Goal: Connect with others: Establish contact or relationships with other users

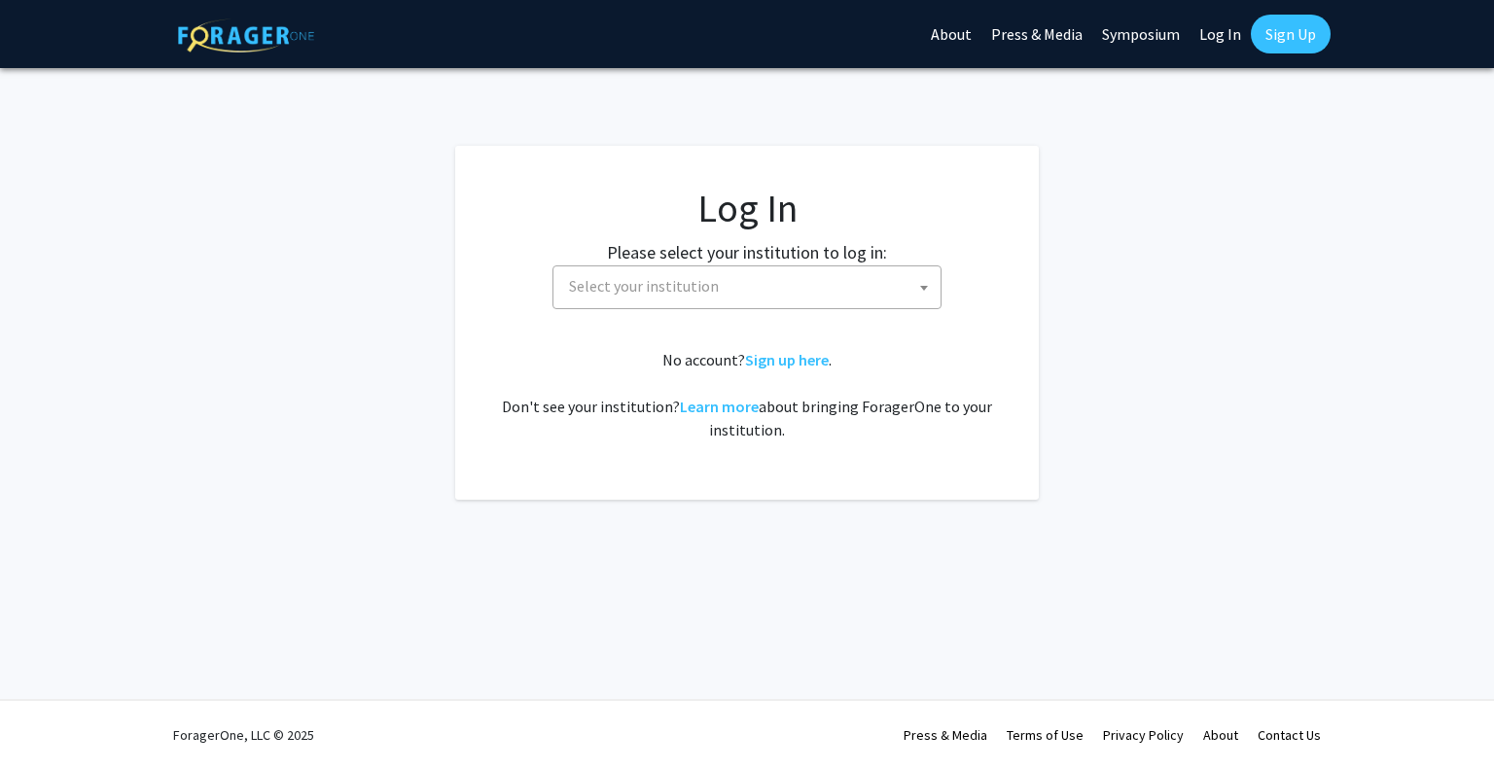
select select
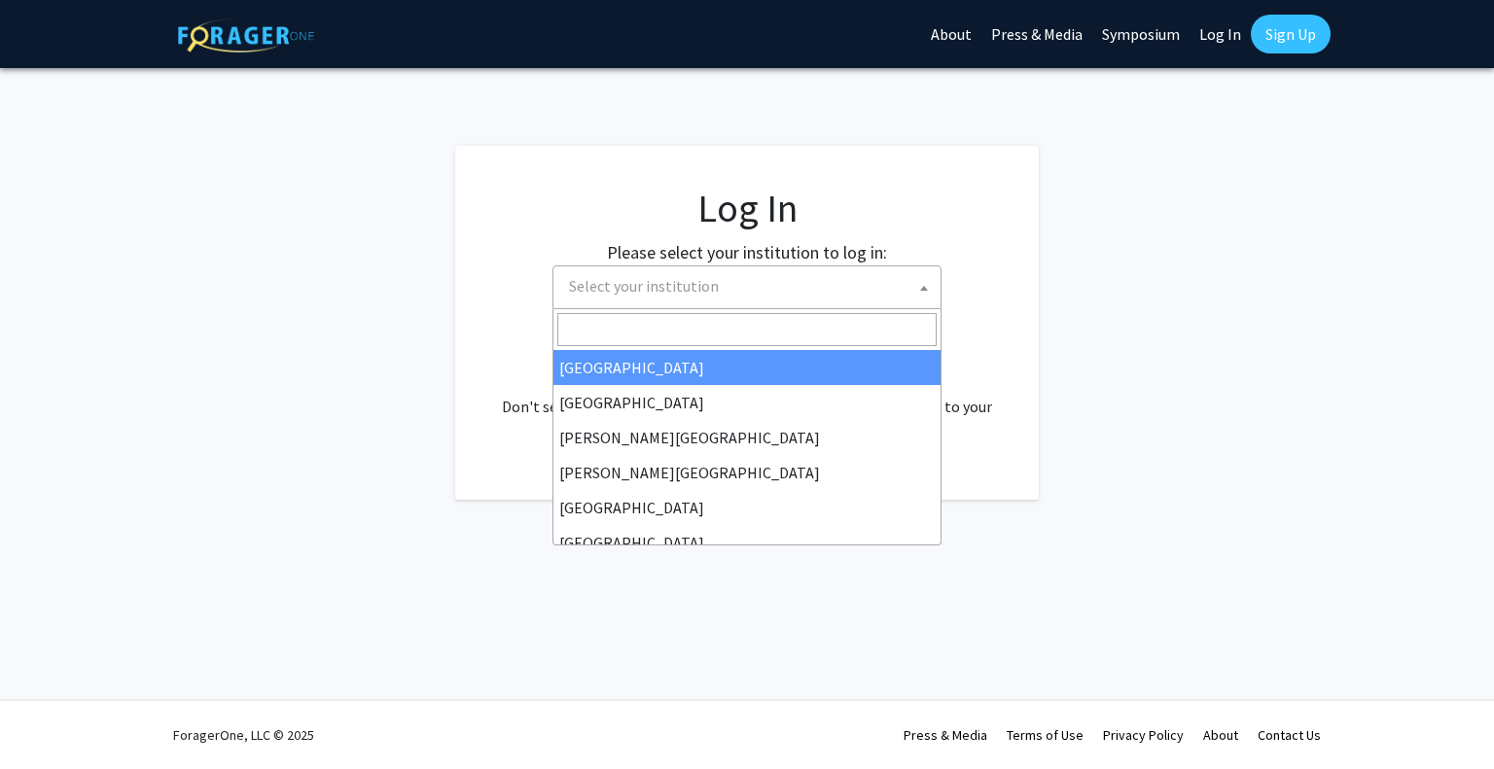
click at [688, 285] on span "Select your institution" at bounding box center [644, 285] width 150 height 19
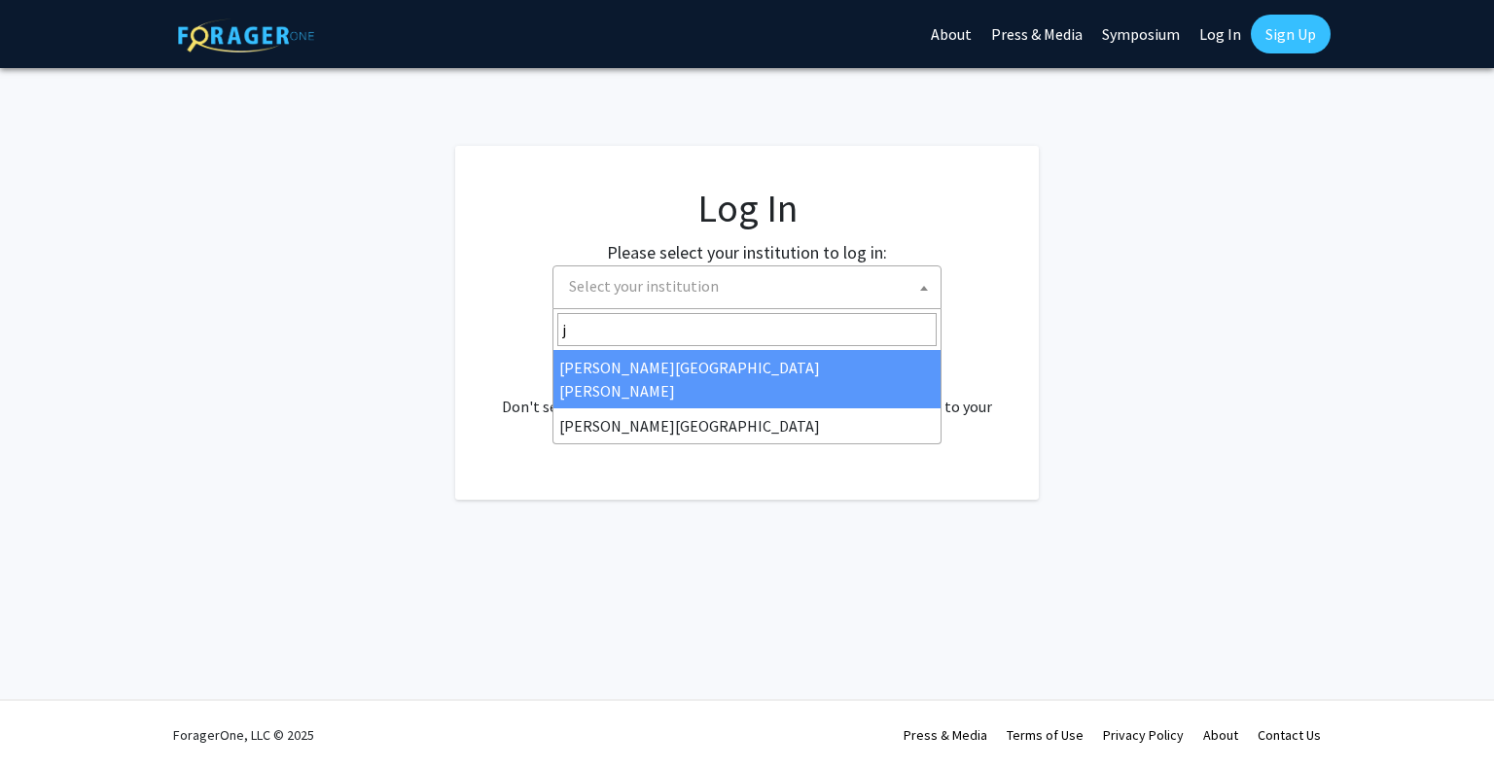
type input "j"
select select "1"
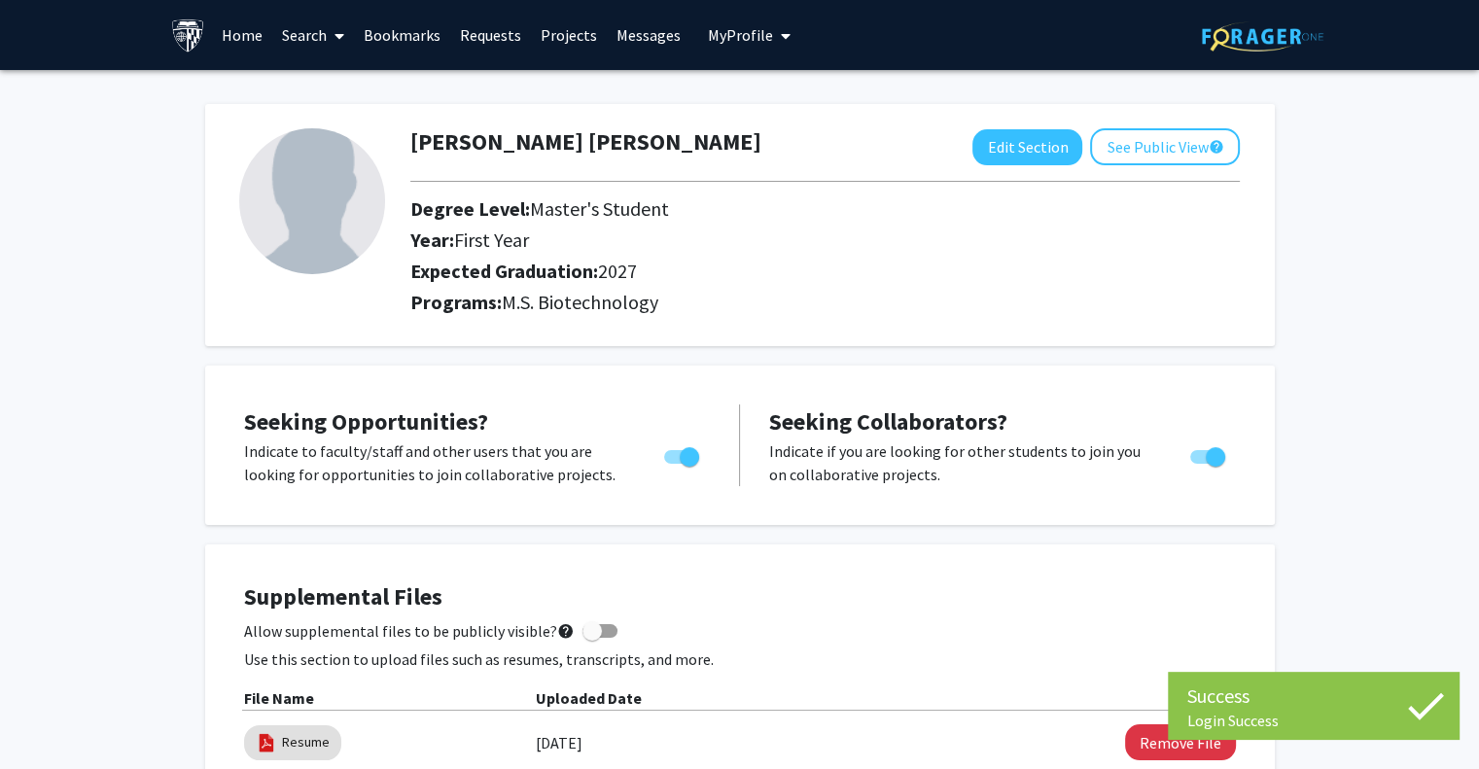
click at [650, 27] on link "Messages" at bounding box center [649, 35] width 84 height 68
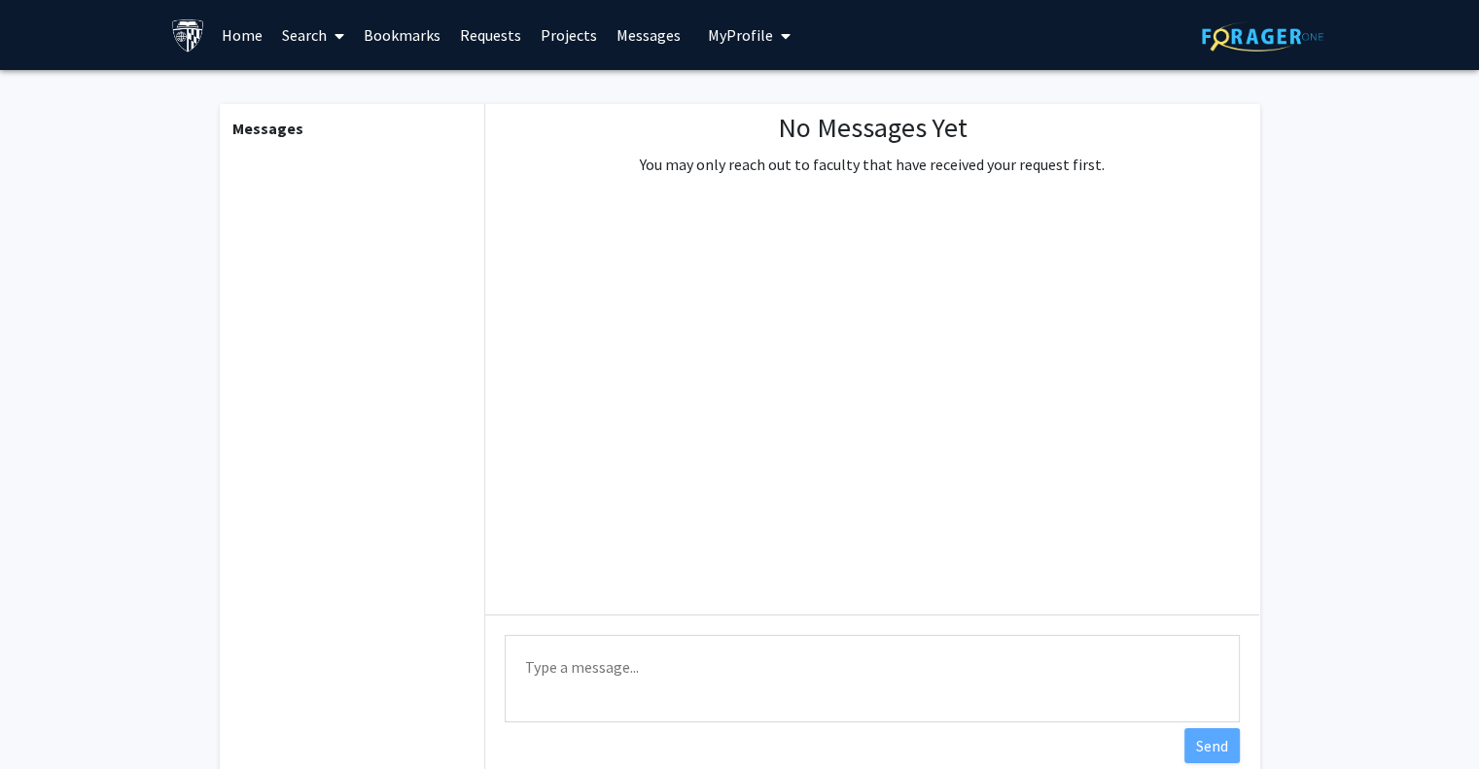
click at [500, 33] on link "Requests" at bounding box center [490, 35] width 81 height 68
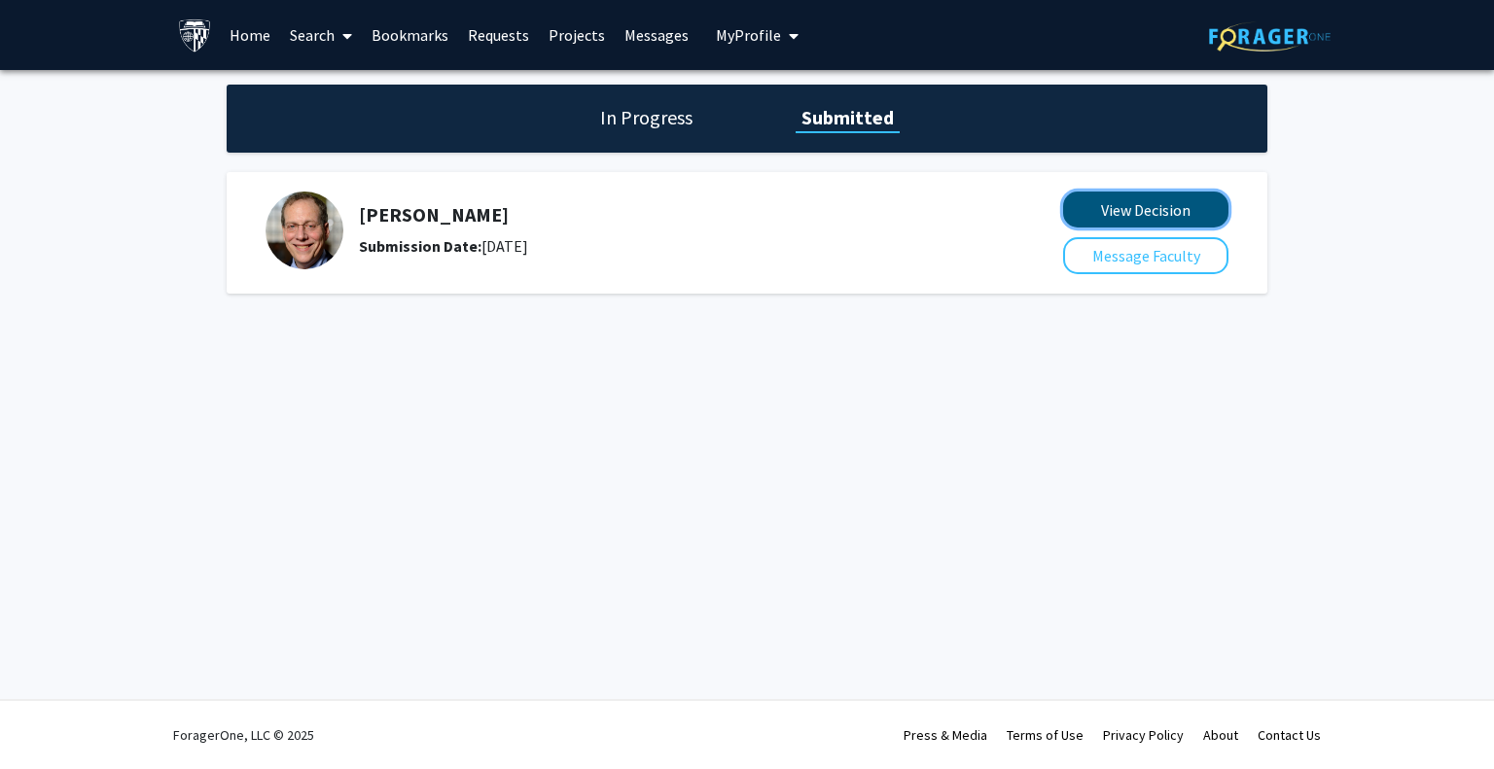
click at [1116, 217] on button "View Decision" at bounding box center [1145, 210] width 165 height 36
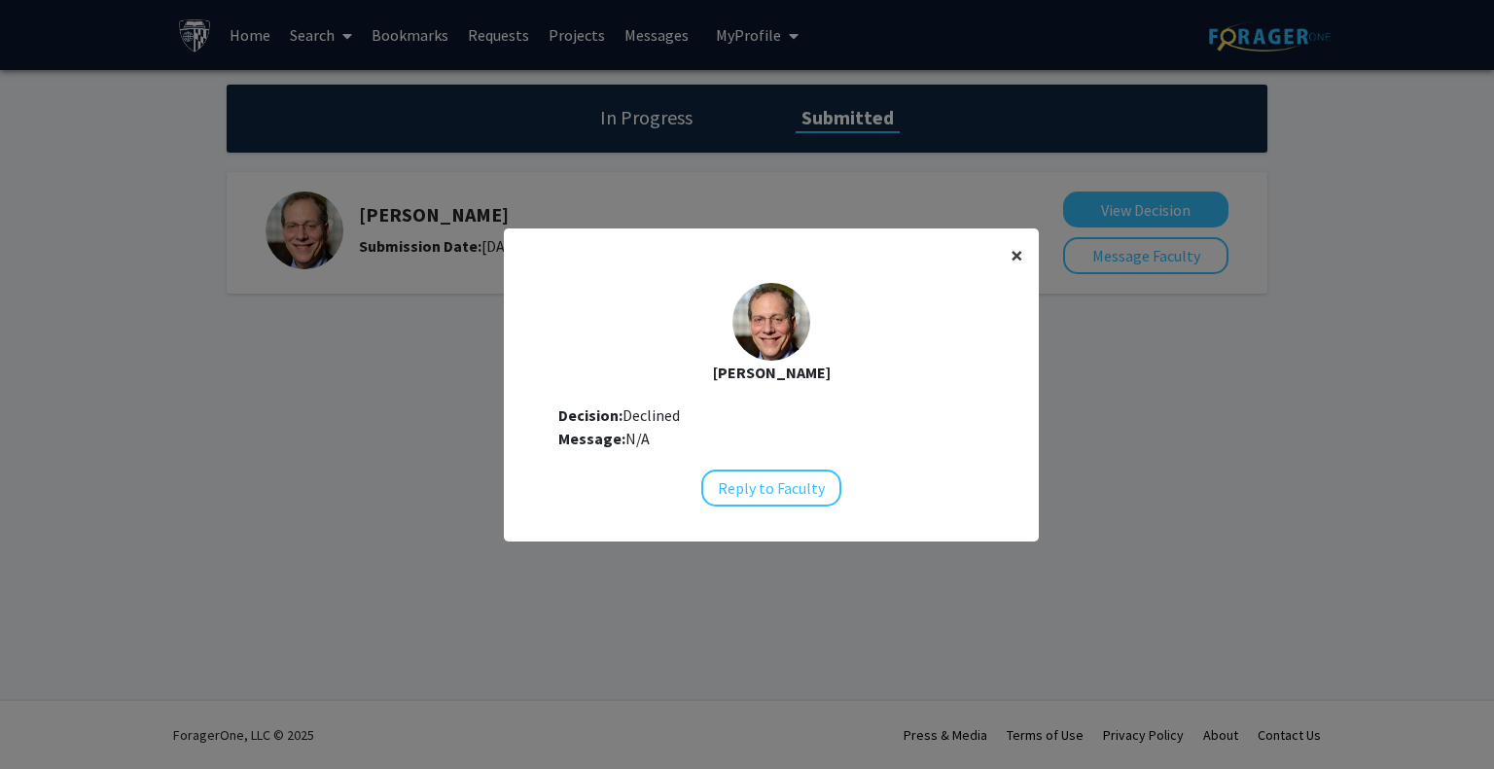
click at [1000, 252] on button "×" at bounding box center [1017, 255] width 44 height 54
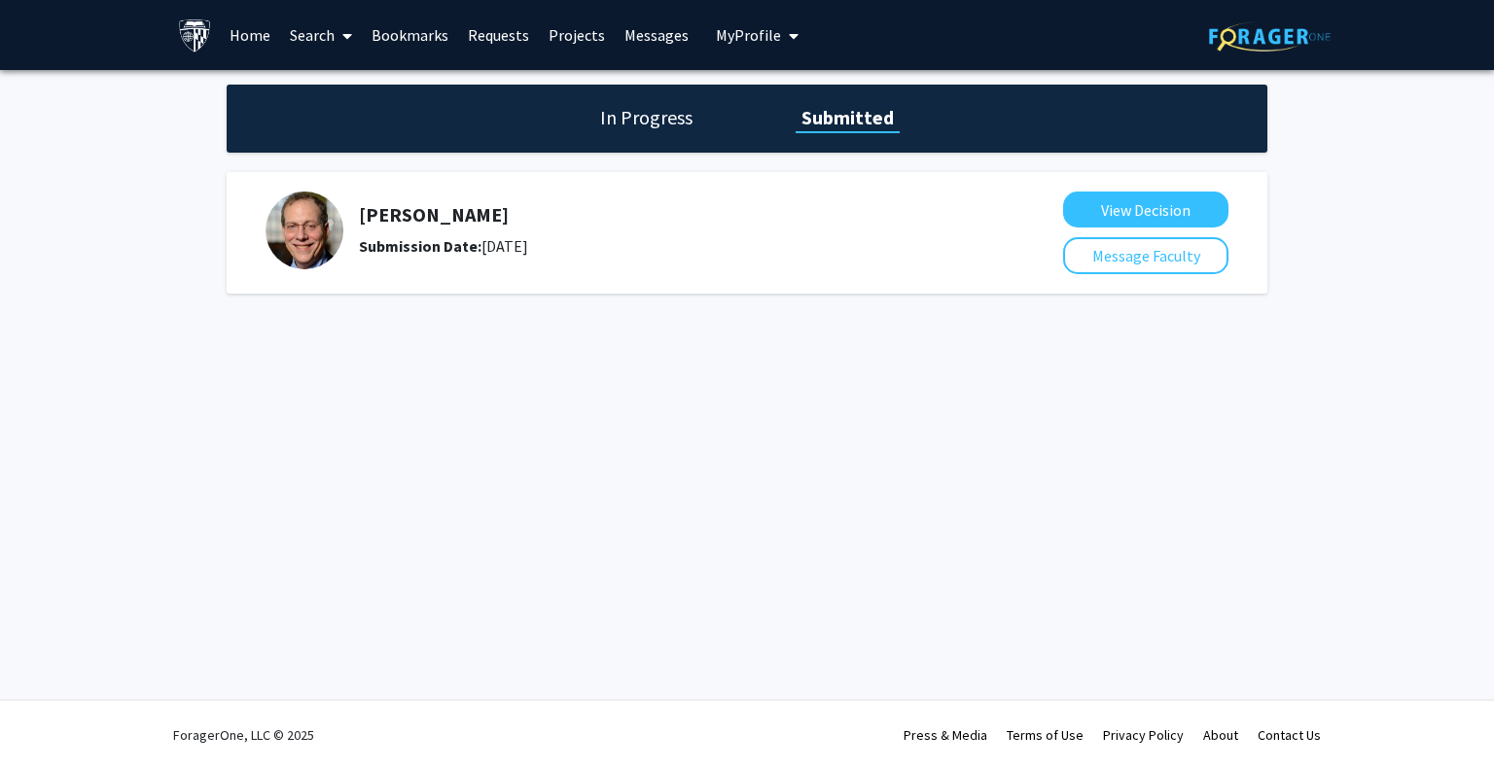
click at [652, 131] on div "In Progress Submitted" at bounding box center [747, 119] width 1040 height 68
click at [650, 109] on h1 "In Progress" at bounding box center [646, 117] width 104 height 27
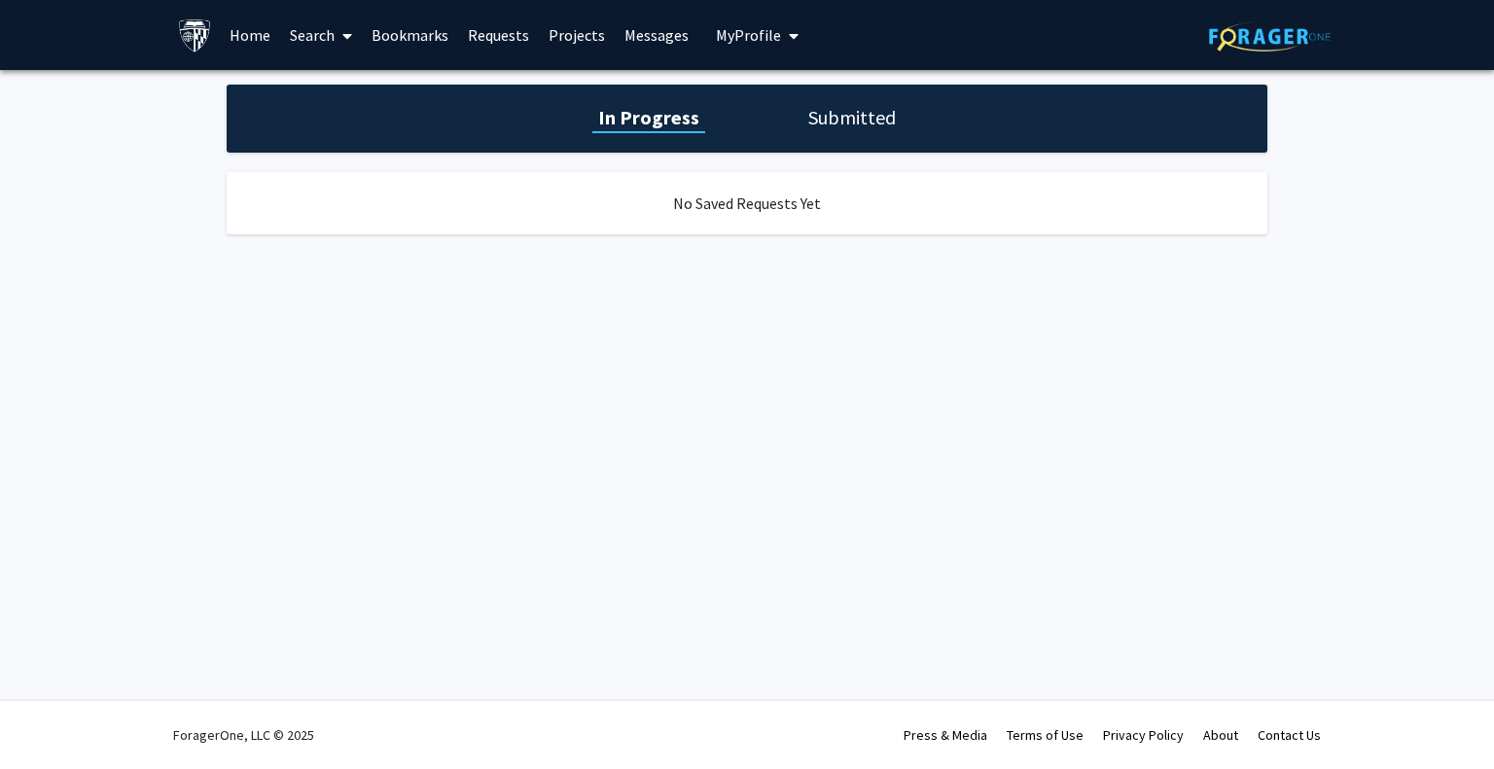
click at [660, 30] on link "Messages" at bounding box center [657, 35] width 84 height 68
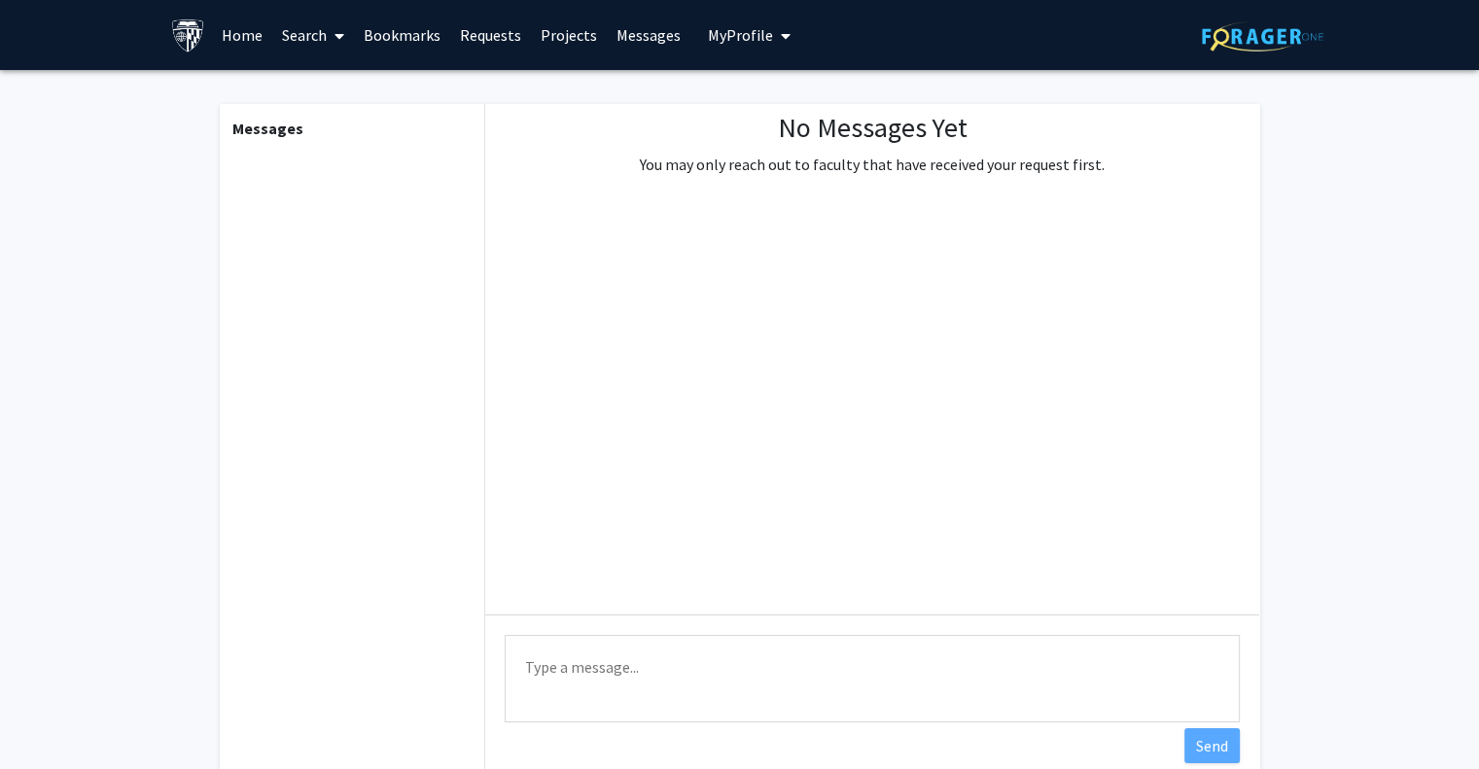
click at [751, 28] on span "My Profile" at bounding box center [740, 34] width 65 height 19
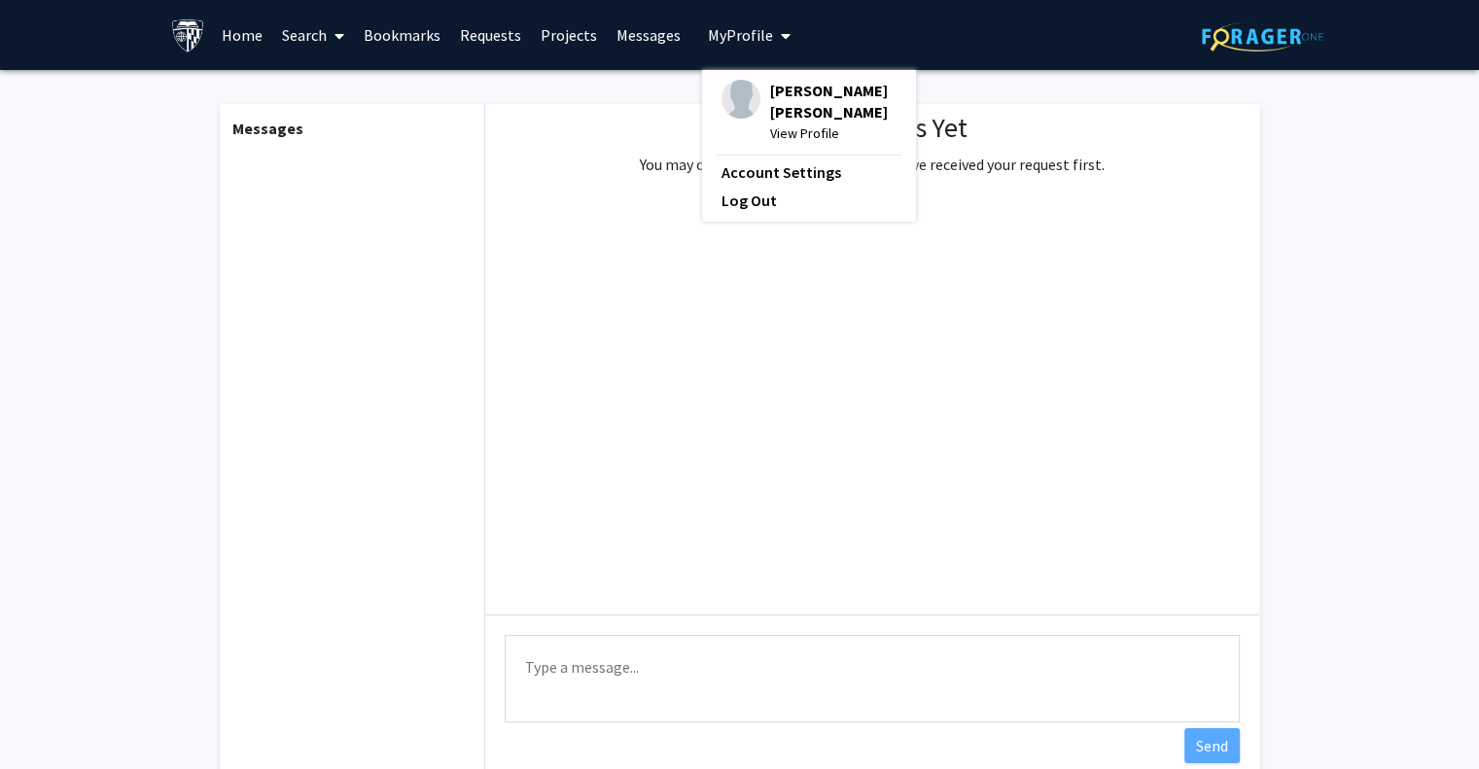
click at [491, 38] on link "Requests" at bounding box center [490, 35] width 81 height 68
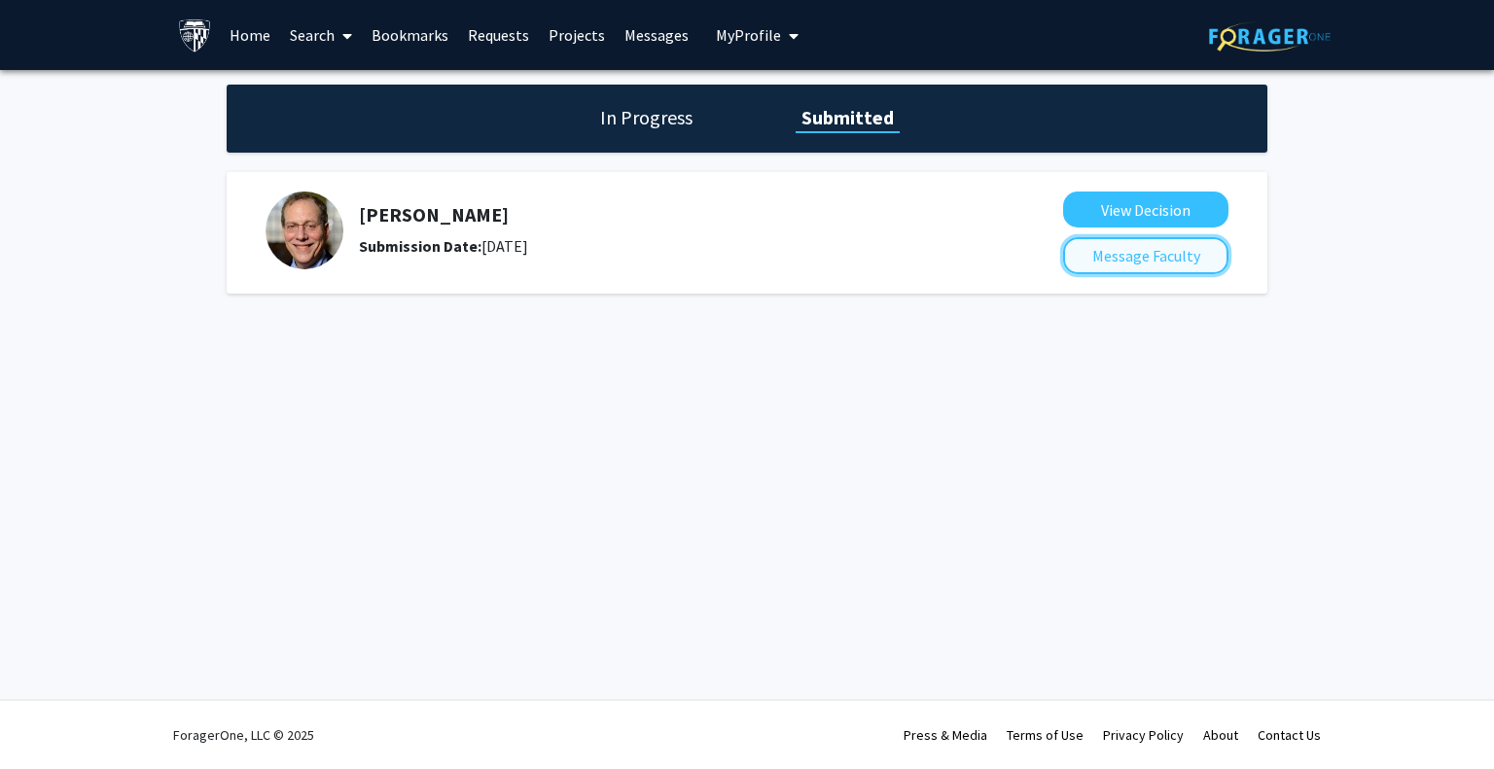
click at [1175, 264] on button "Message Faculty" at bounding box center [1145, 255] width 165 height 37
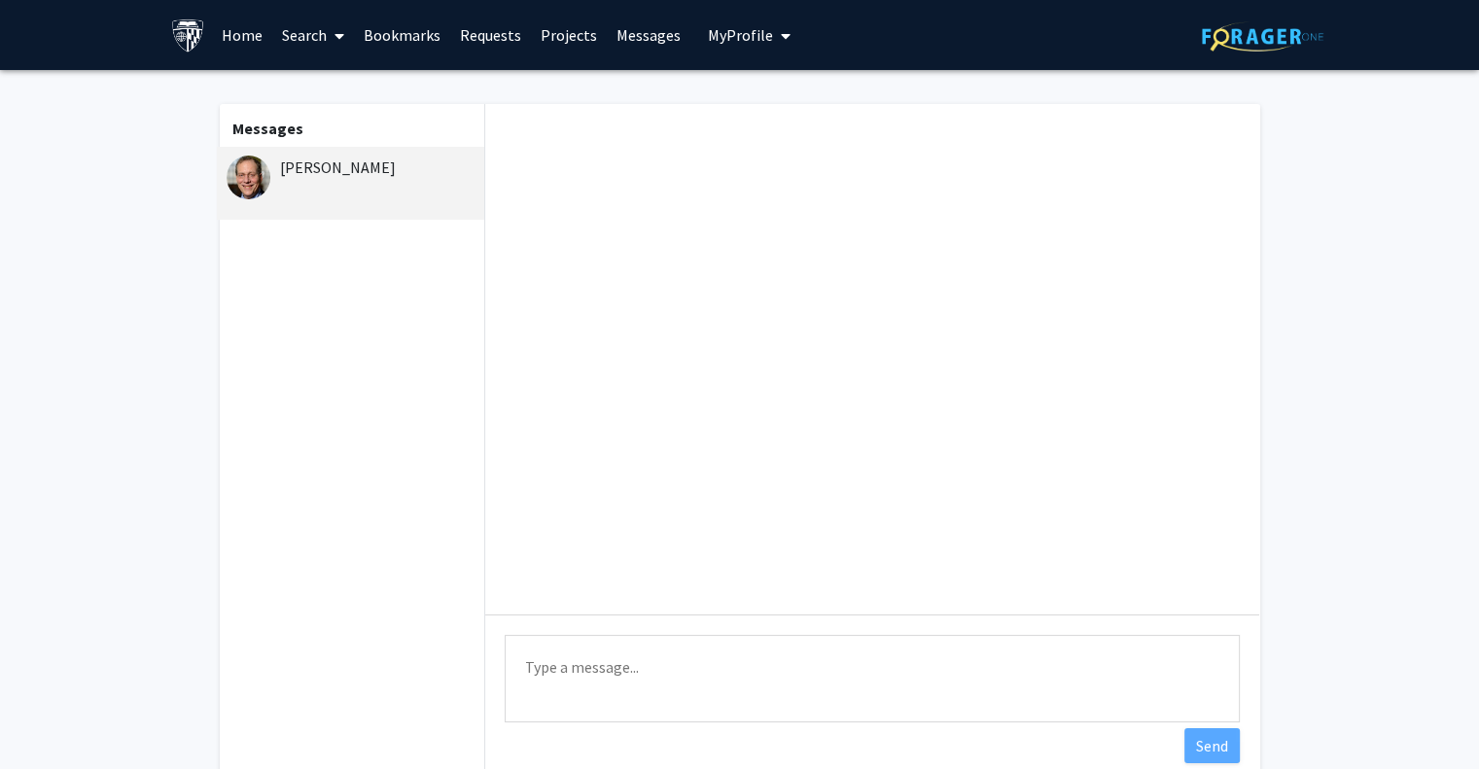
click at [418, 29] on link "Bookmarks" at bounding box center [402, 35] width 96 height 68
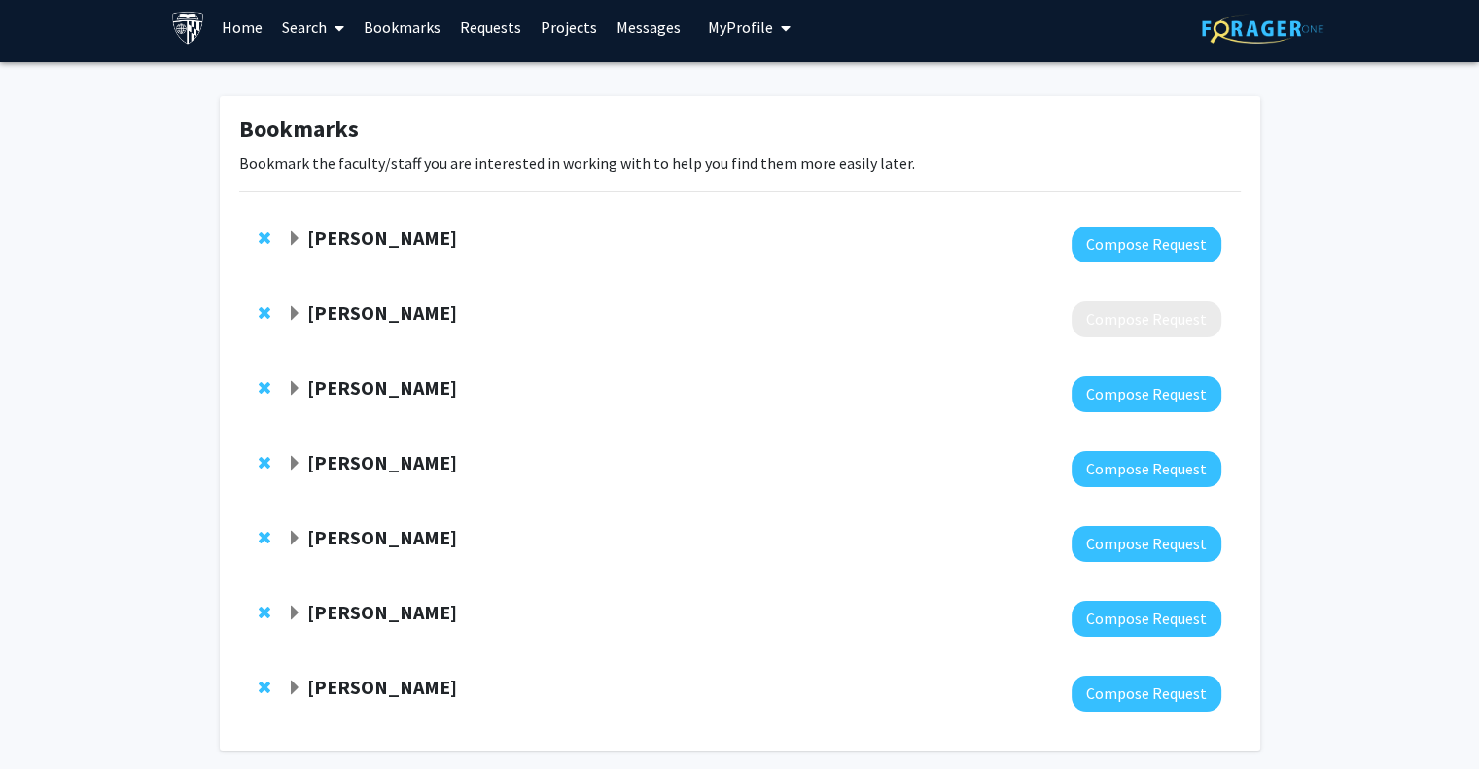
scroll to position [11, 0]
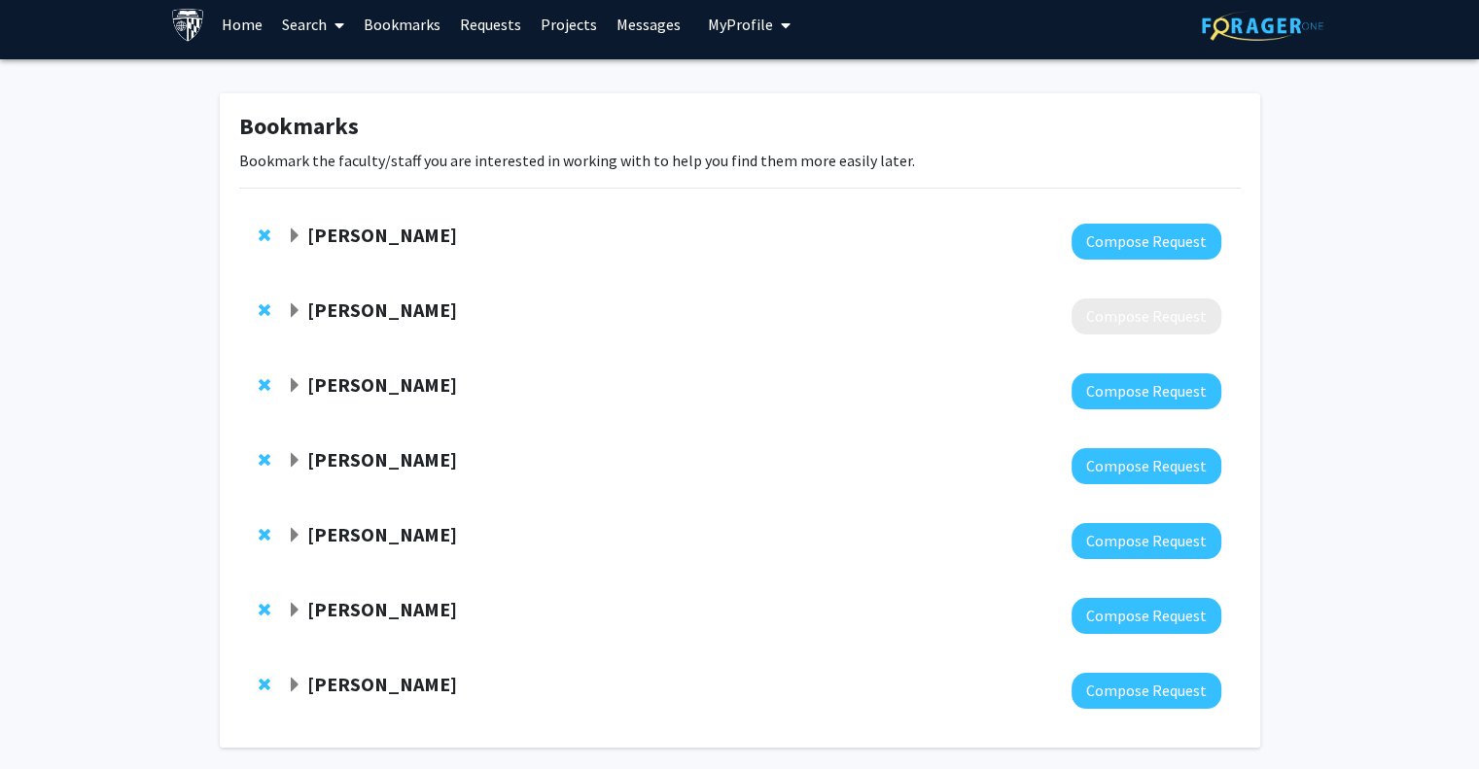
click at [264, 312] on span "Remove Joshua Modell from bookmarks" at bounding box center [265, 310] width 12 height 16
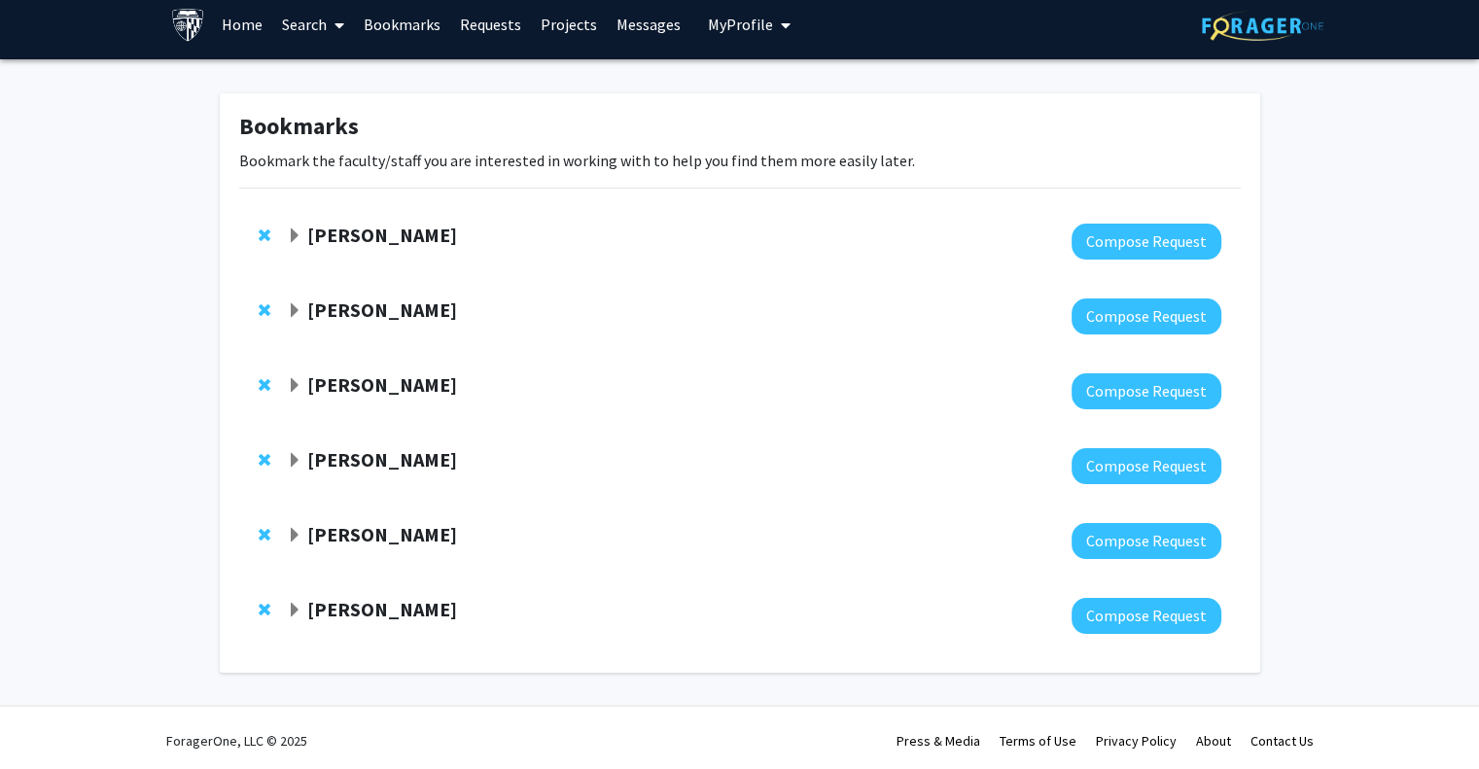
click at [296, 306] on span "Expand Kunal Parikh Bookmark" at bounding box center [295, 311] width 16 height 16
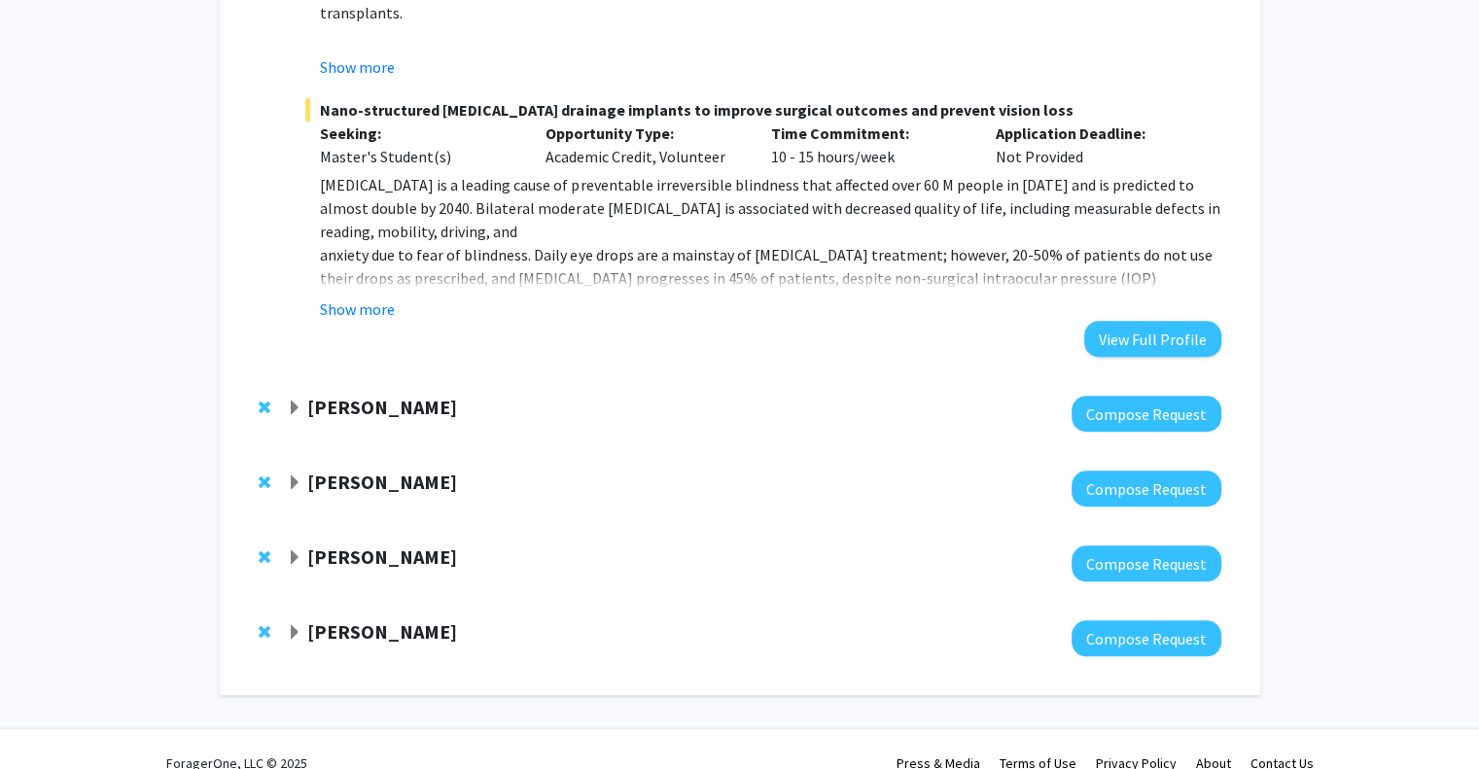
scroll to position [1466, 0]
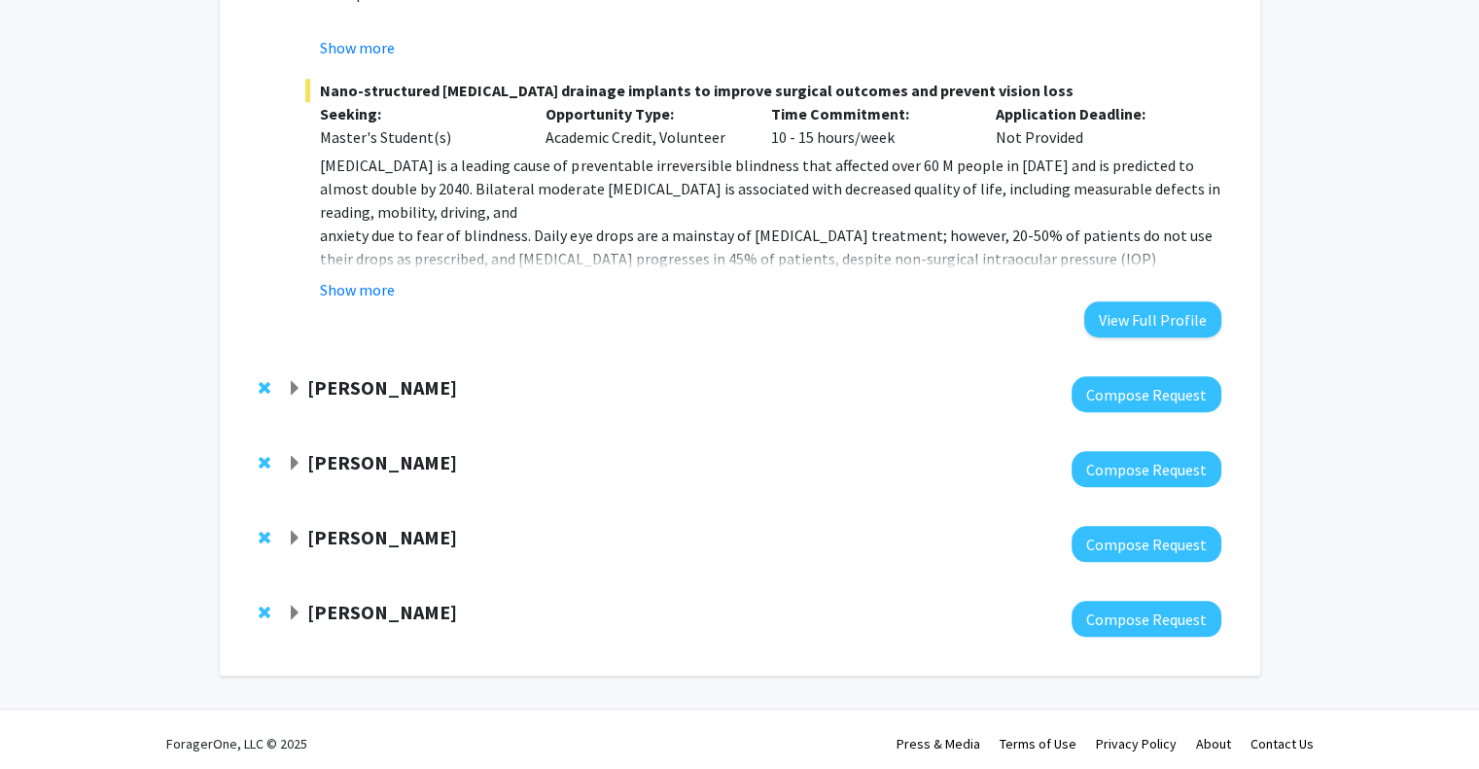
click at [292, 393] on span "Expand Karen Fleming Bookmark" at bounding box center [295, 389] width 16 height 16
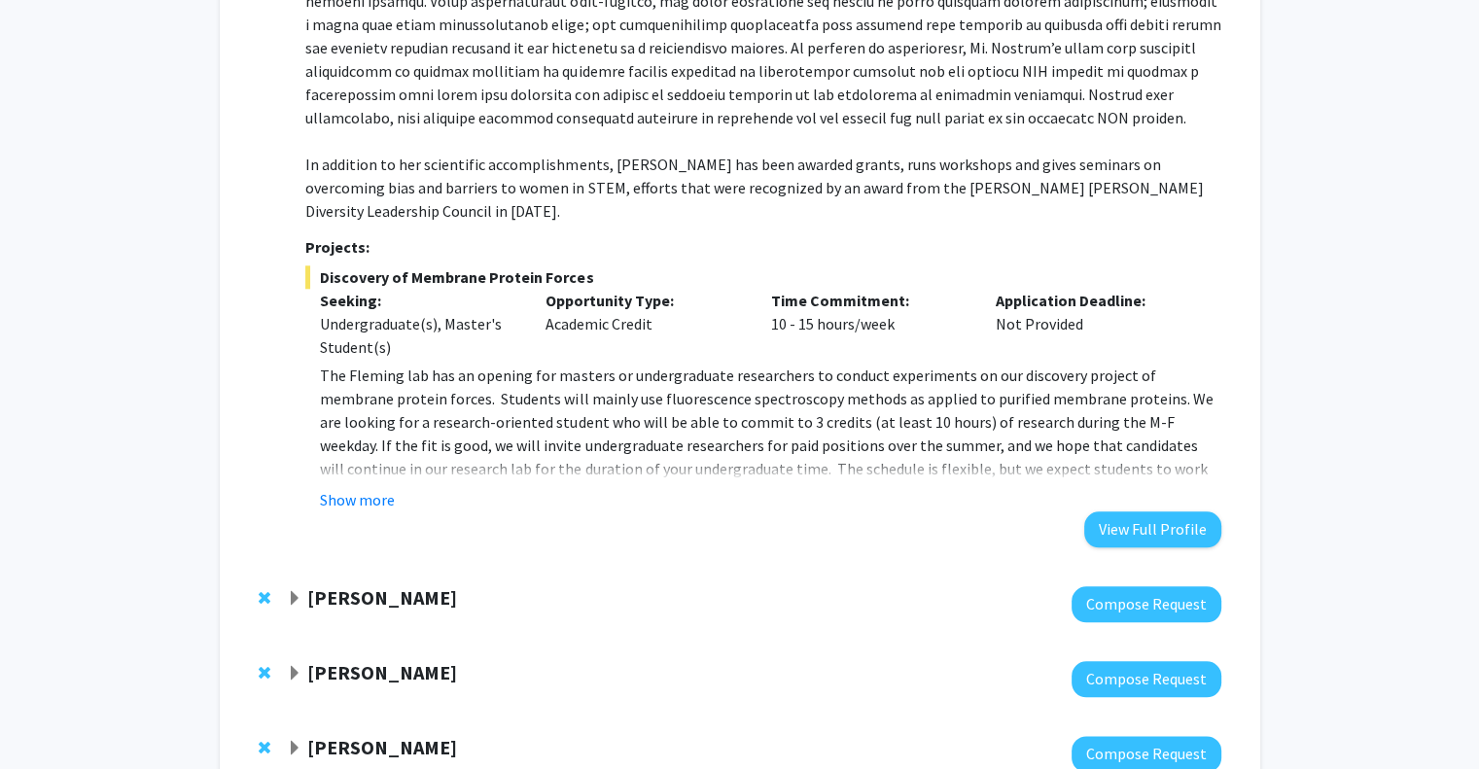
scroll to position [2118, 0]
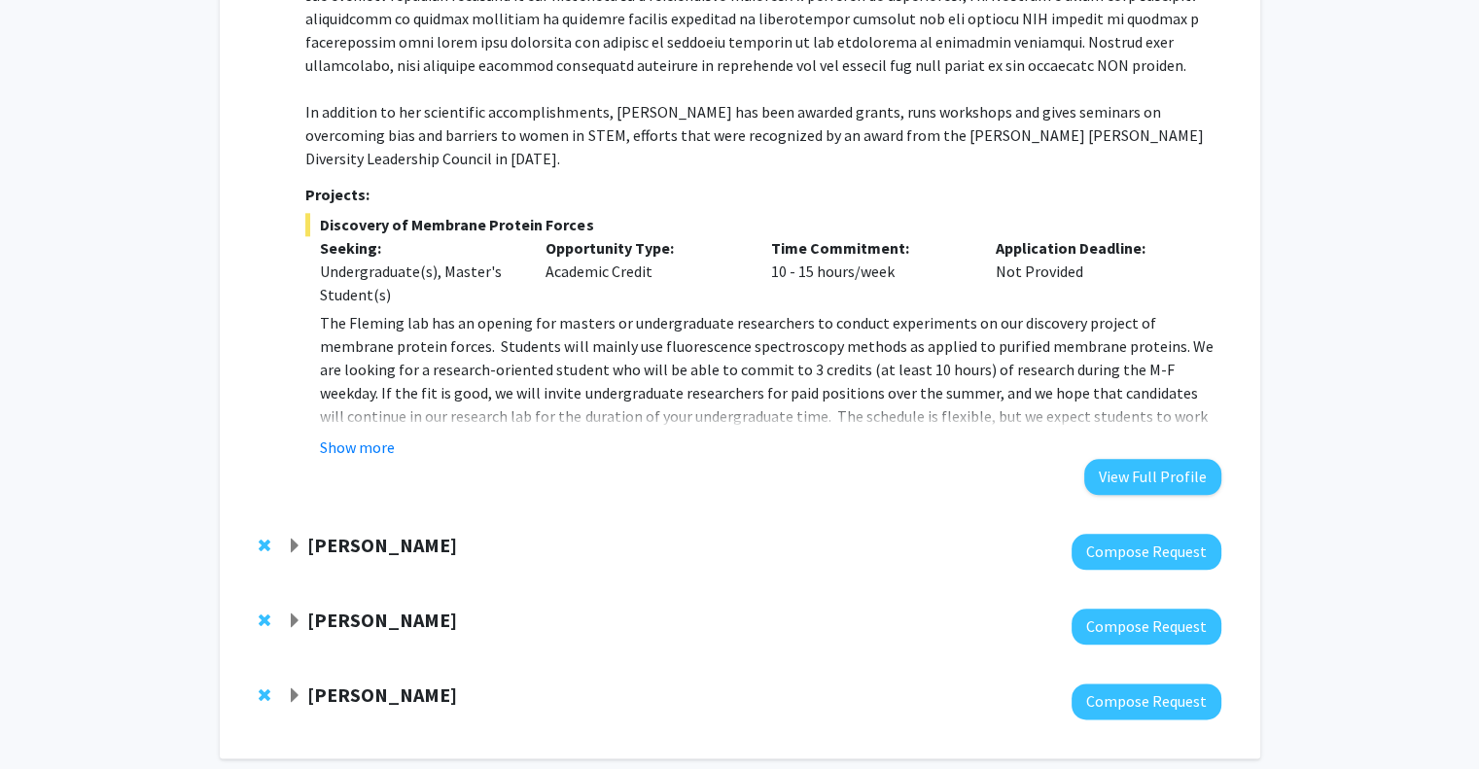
click at [293, 539] on span "Expand Alfredo Kirkwood Bookmark" at bounding box center [295, 547] width 16 height 16
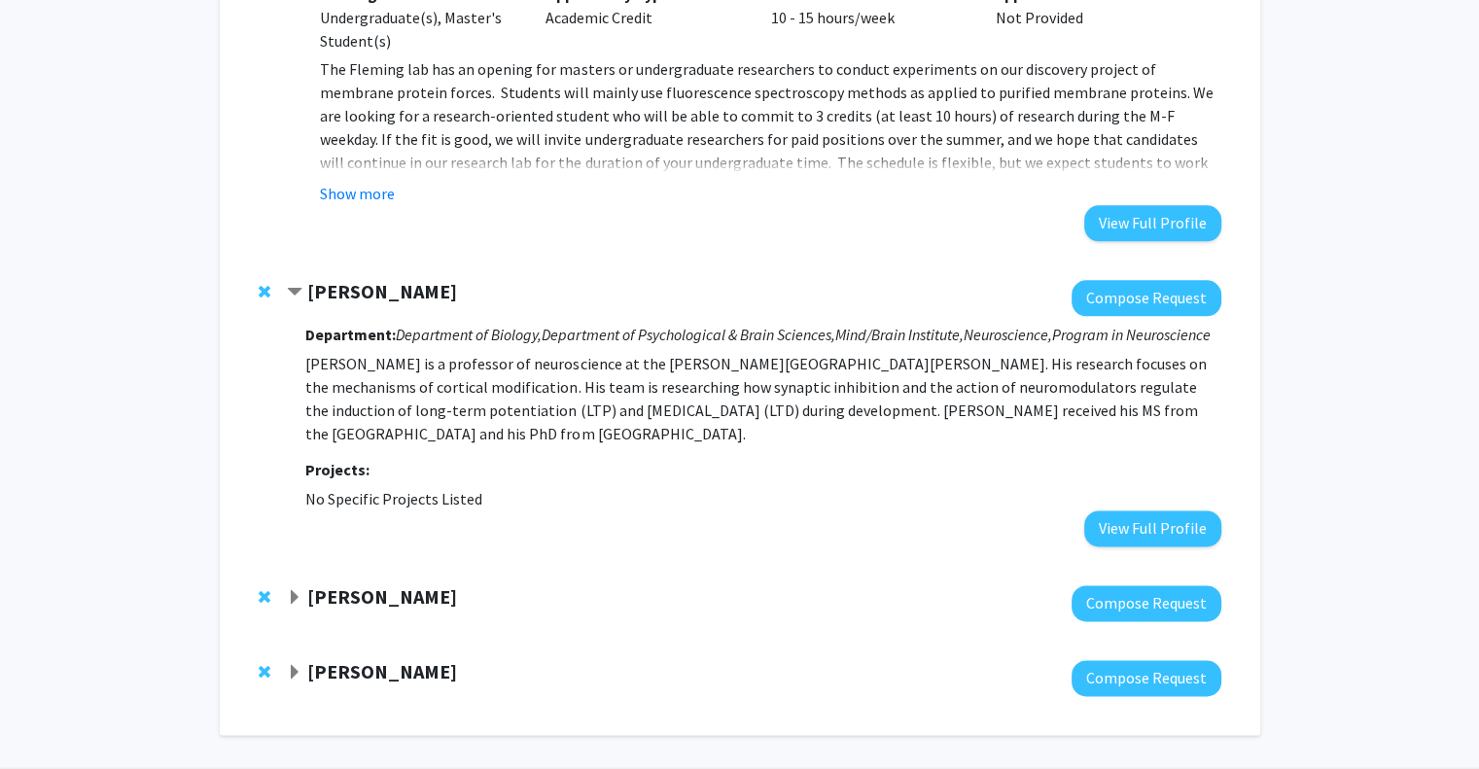
scroll to position [2435, 0]
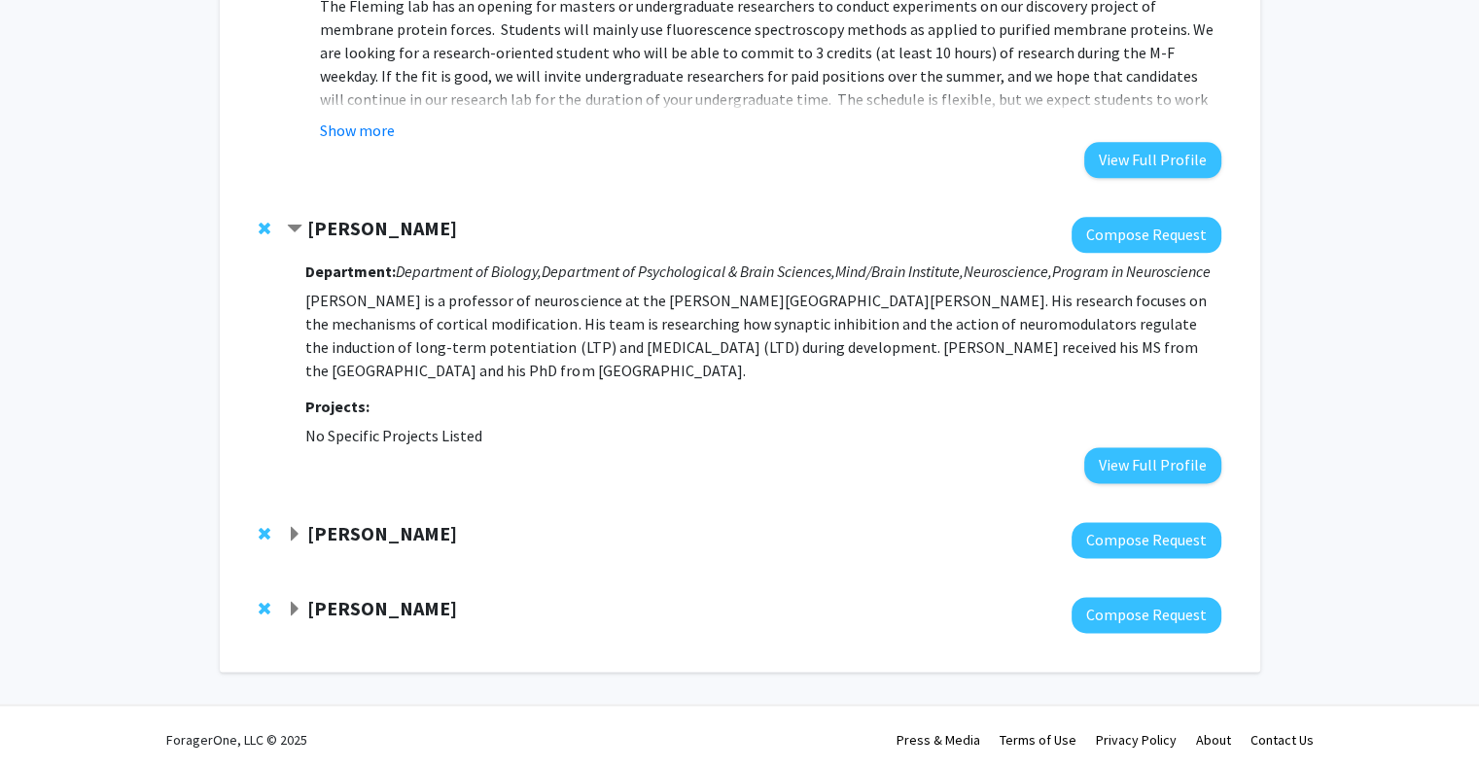
click at [297, 530] on span "Expand Richard Huganir Bookmark" at bounding box center [295, 535] width 16 height 16
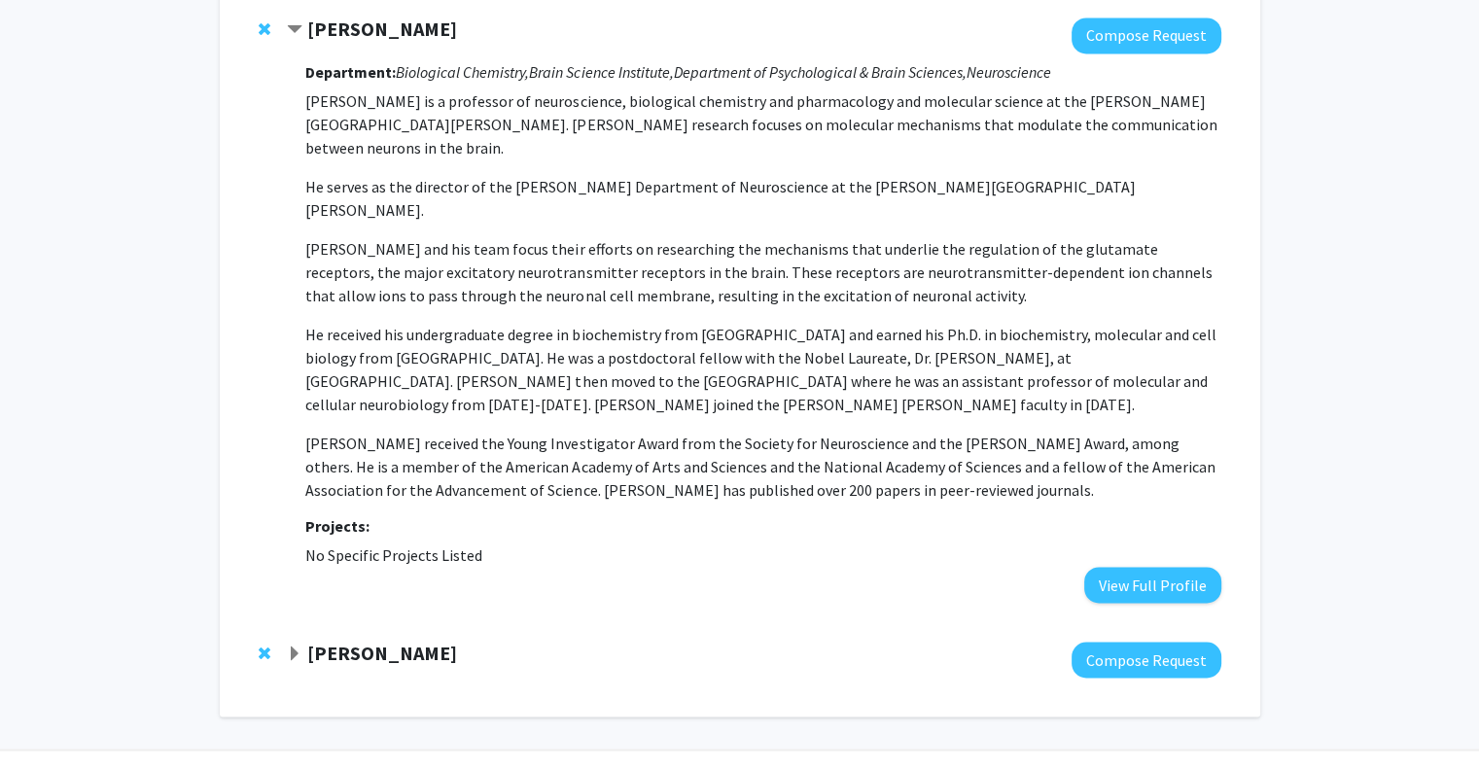
scroll to position [2940, 0]
click at [293, 646] on span "Expand John Kim Bookmark" at bounding box center [295, 654] width 16 height 16
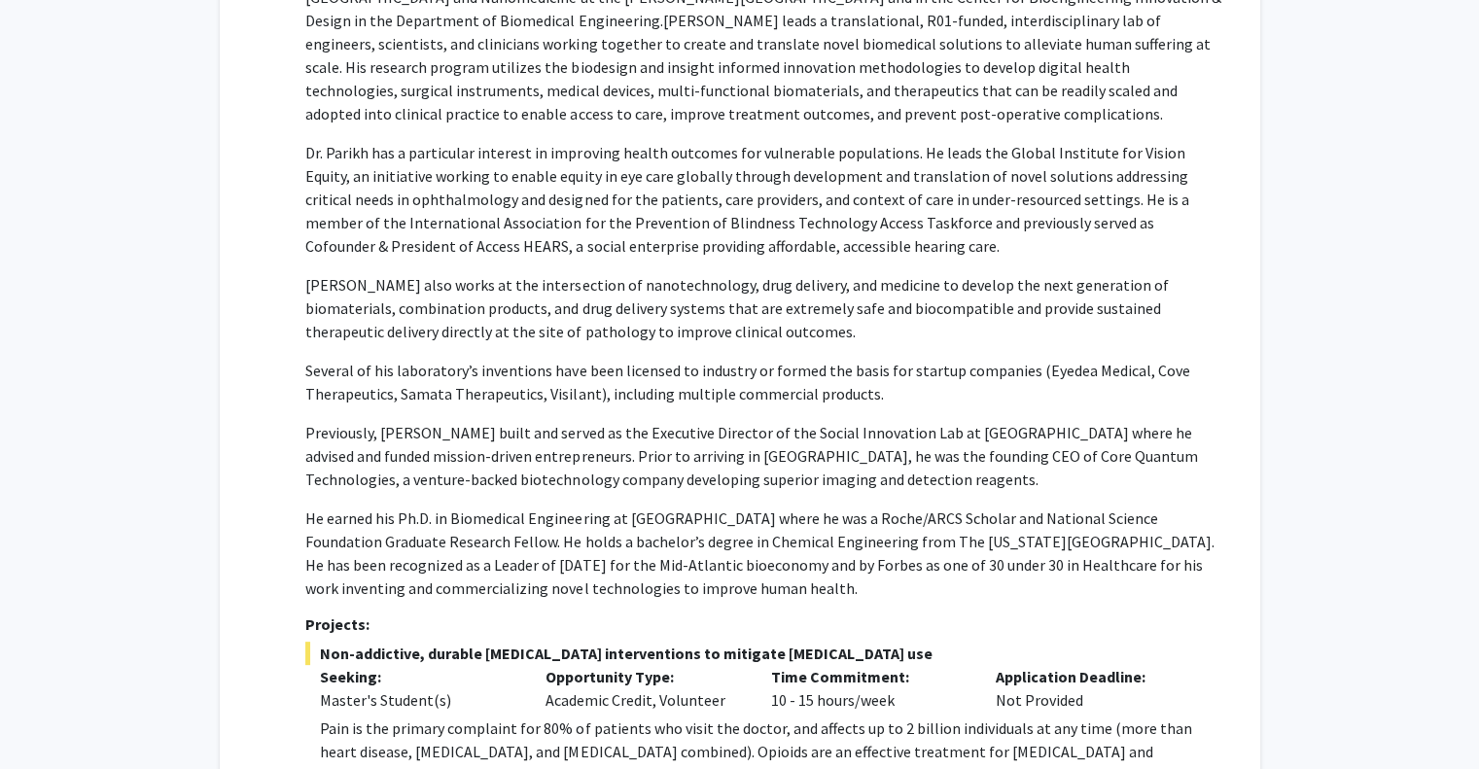
scroll to position [0, 0]
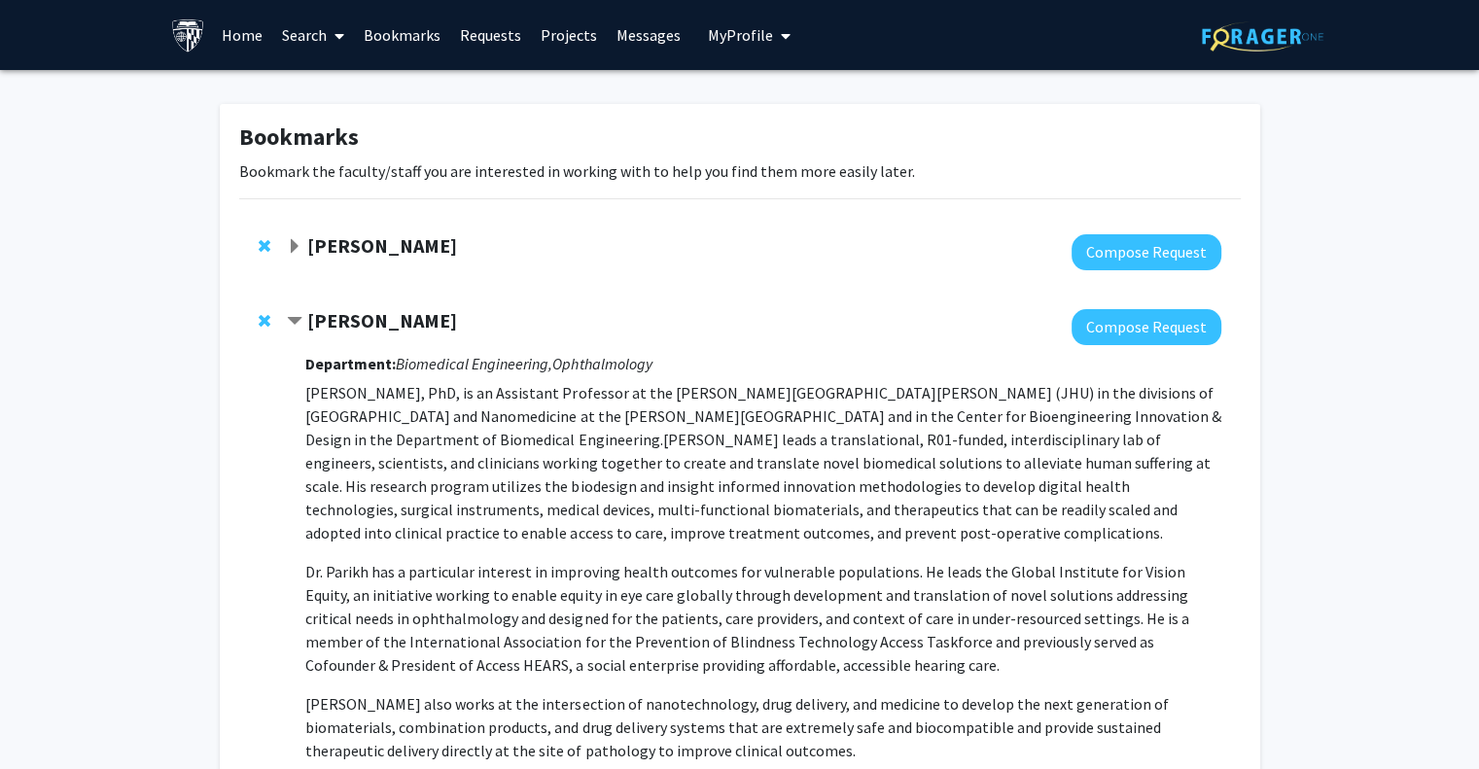
click at [308, 40] on link "Search" at bounding box center [313, 35] width 82 height 68
click at [395, 88] on span "Faculty/Staff" at bounding box center [343, 89] width 143 height 39
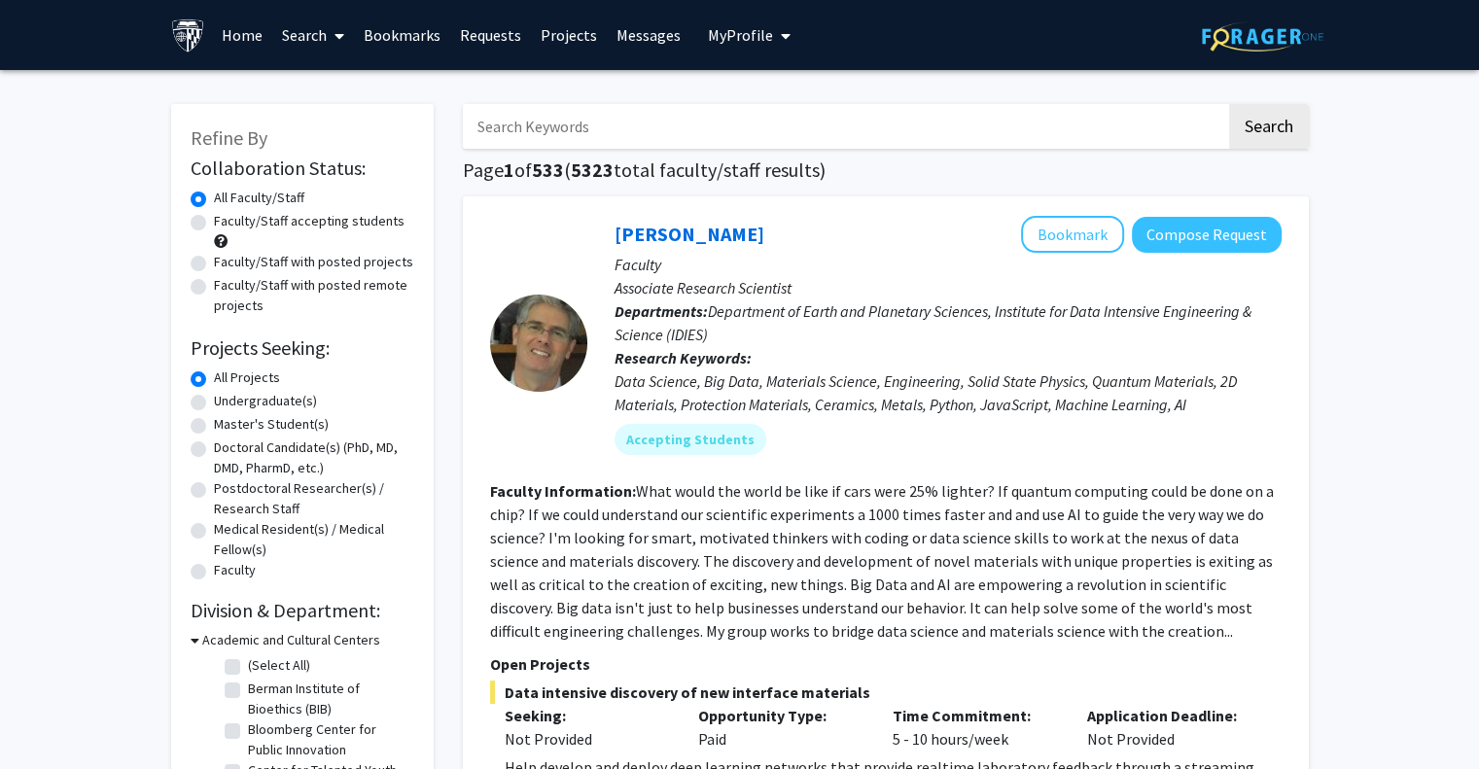
click at [568, 127] on input "Search Keywords" at bounding box center [844, 126] width 763 height 45
click at [1229, 104] on button "Search" at bounding box center [1269, 126] width 80 height 45
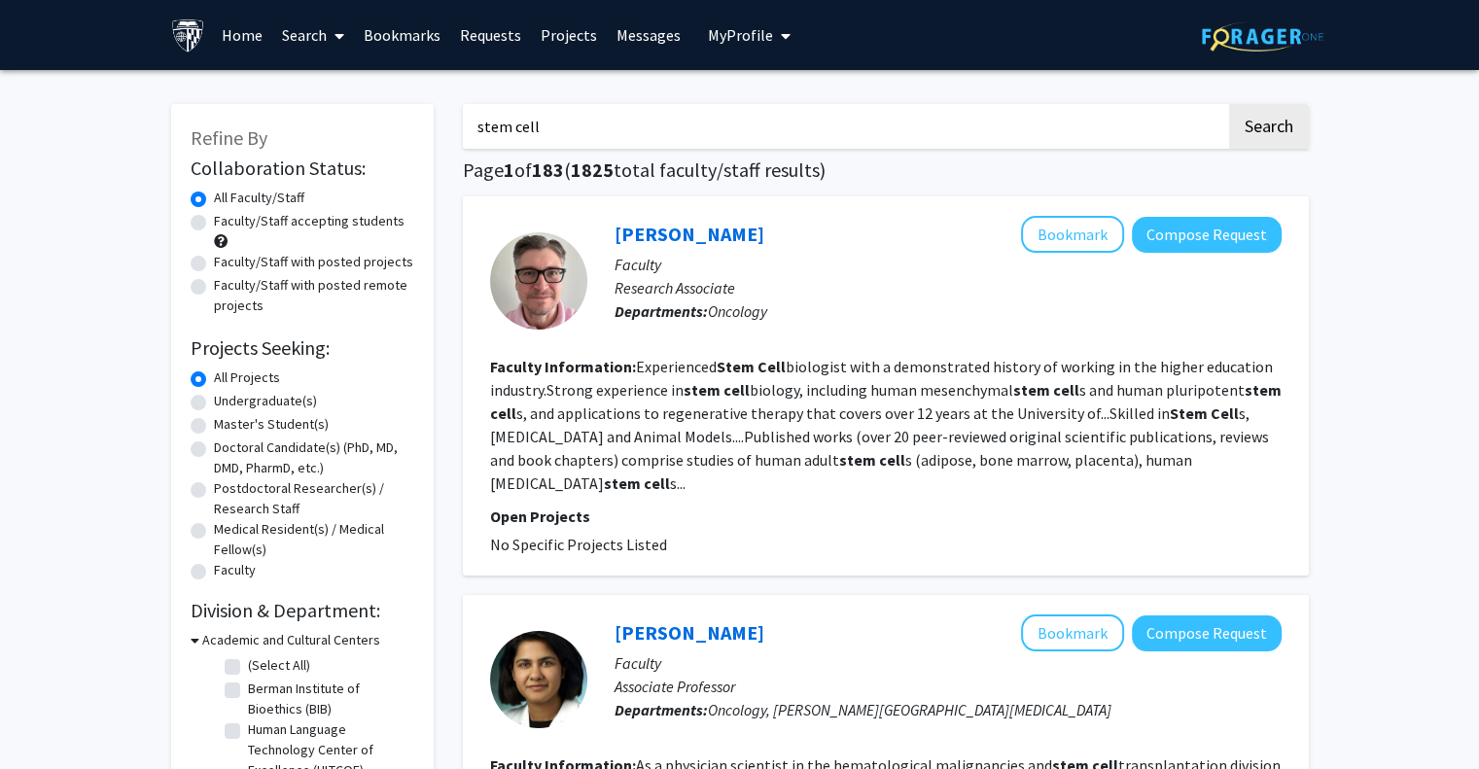
drag, startPoint x: 813, startPoint y: 115, endPoint x: 436, endPoint y: 139, distance: 378.1
click at [1229, 104] on button "Search" at bounding box center [1269, 126] width 80 height 45
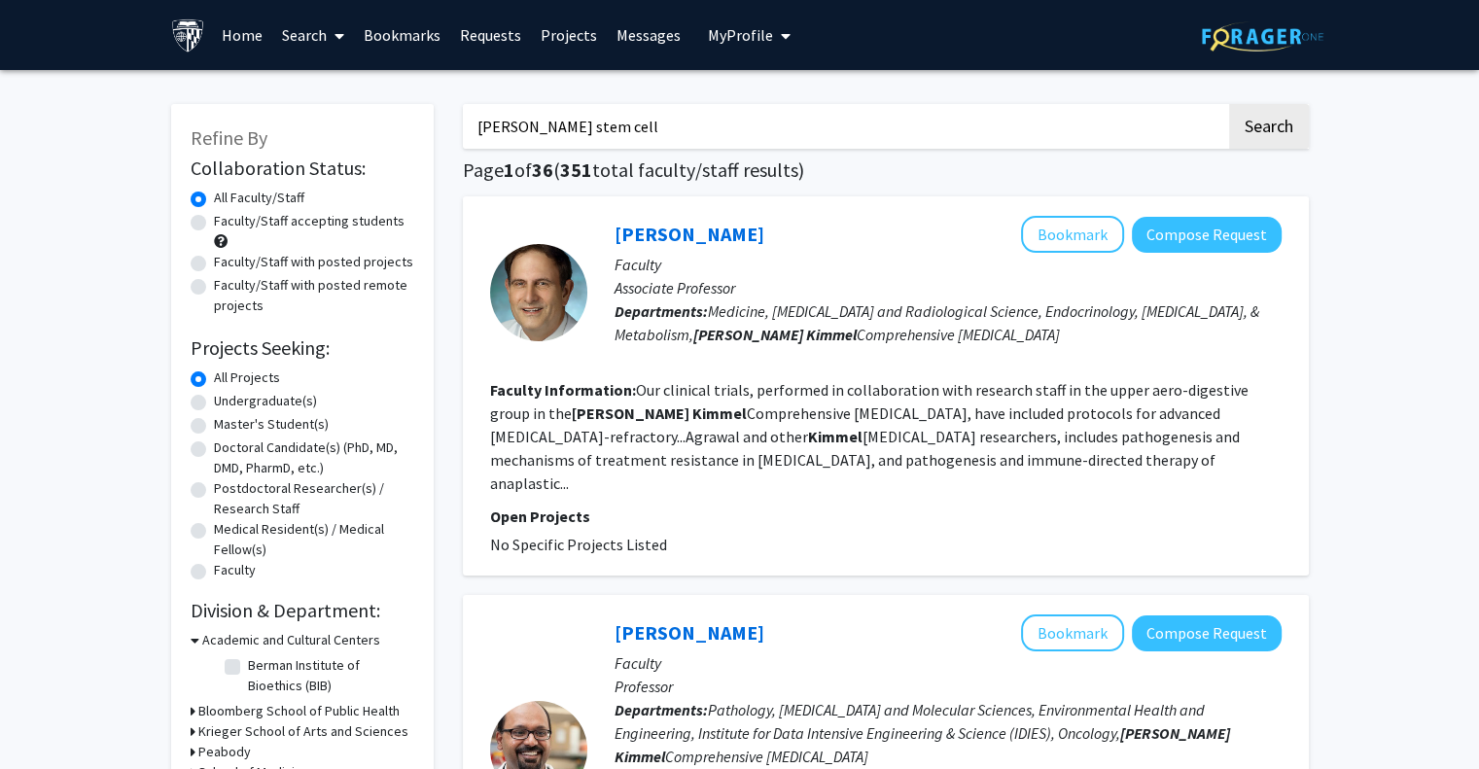
type input "[PERSON_NAME] stem cell"
click at [1229, 104] on button "Search" at bounding box center [1269, 126] width 80 height 45
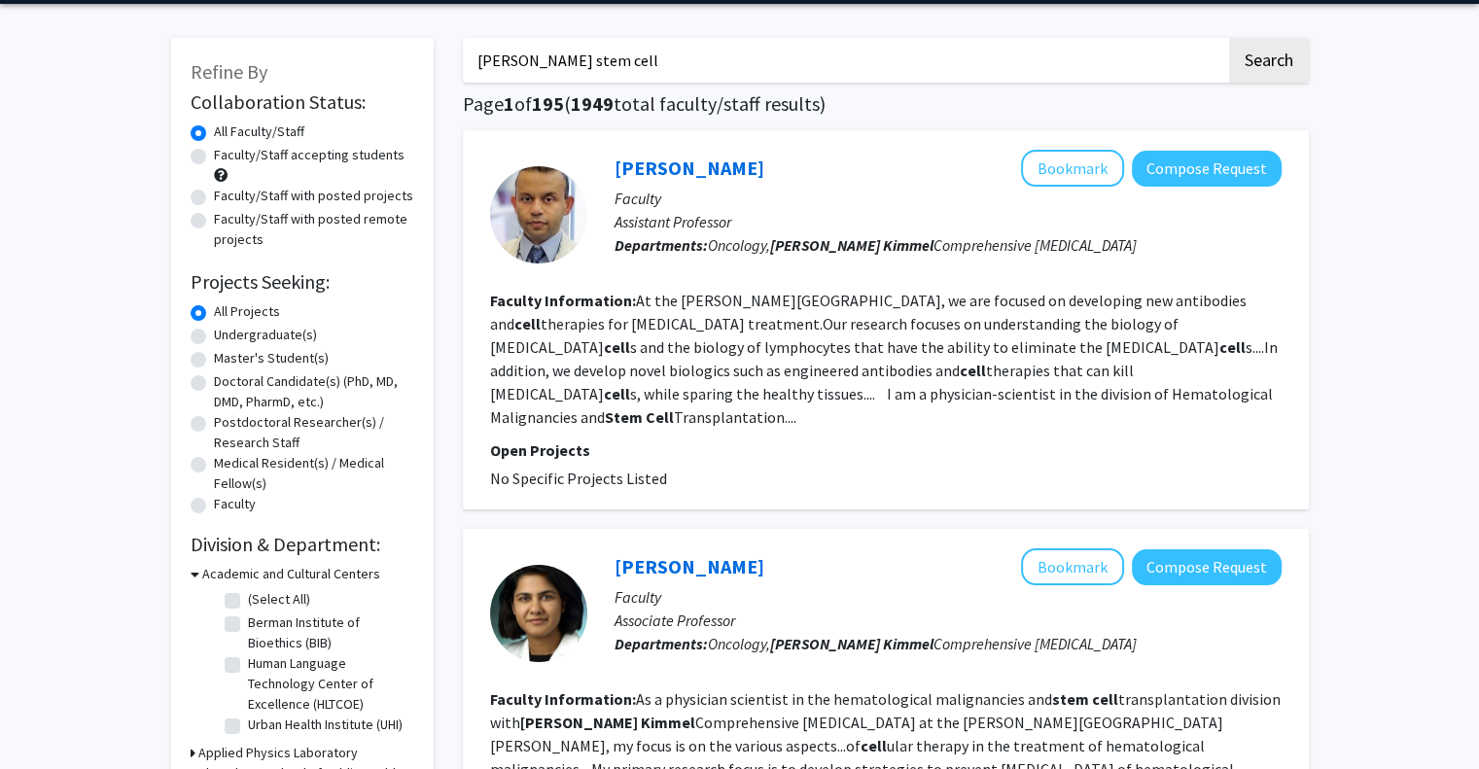
scroll to position [68, 0]
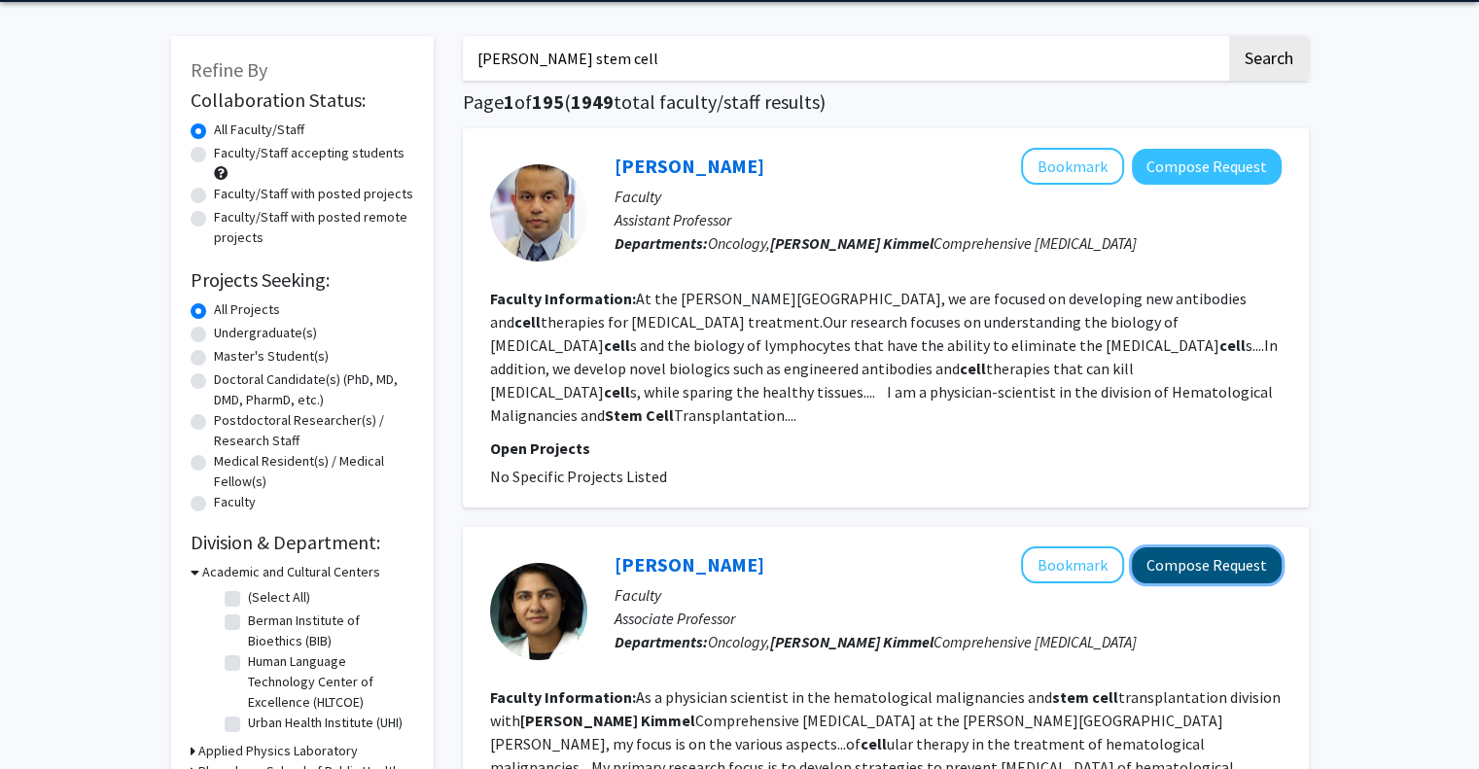
click at [1199, 547] on button "Compose Request" at bounding box center [1207, 565] width 150 height 36
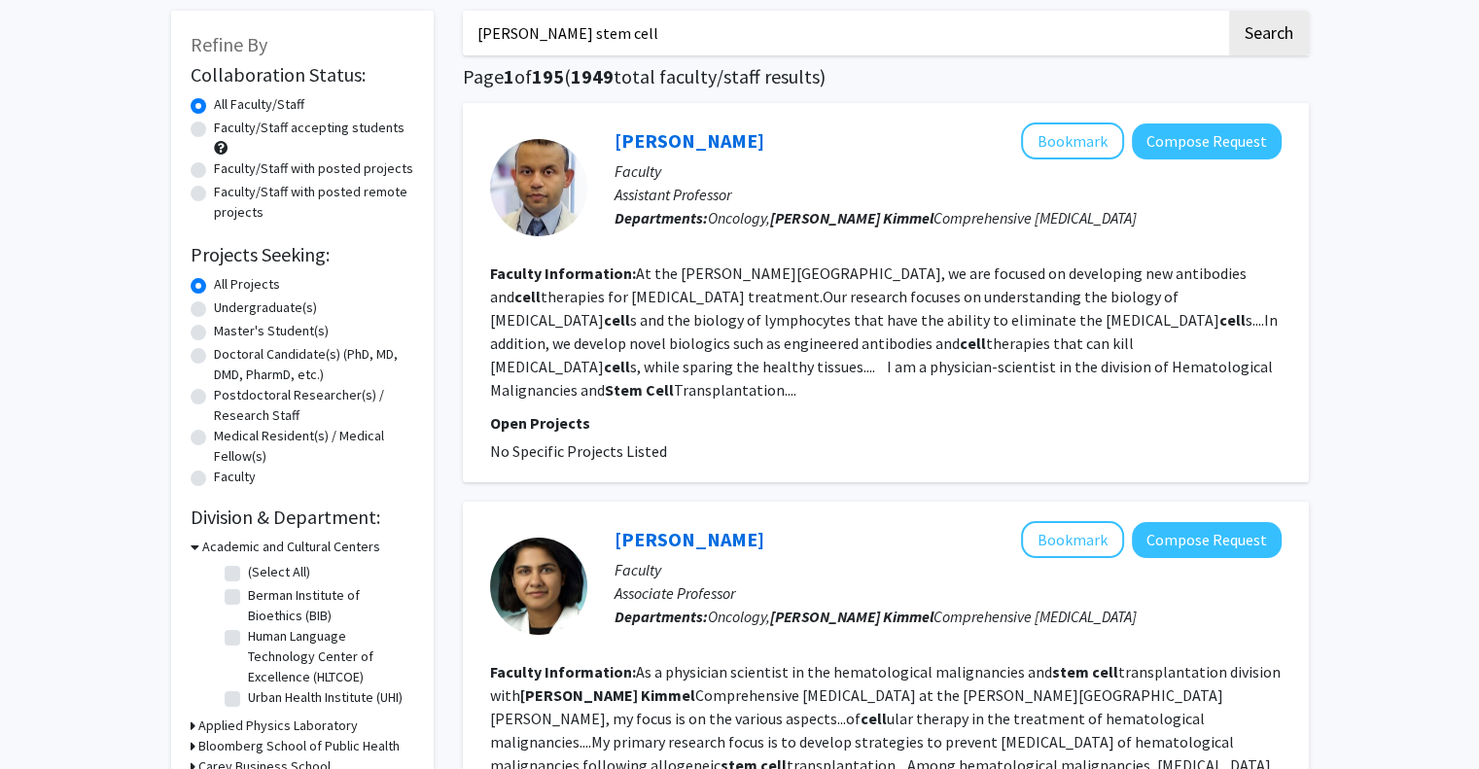
scroll to position [96, 0]
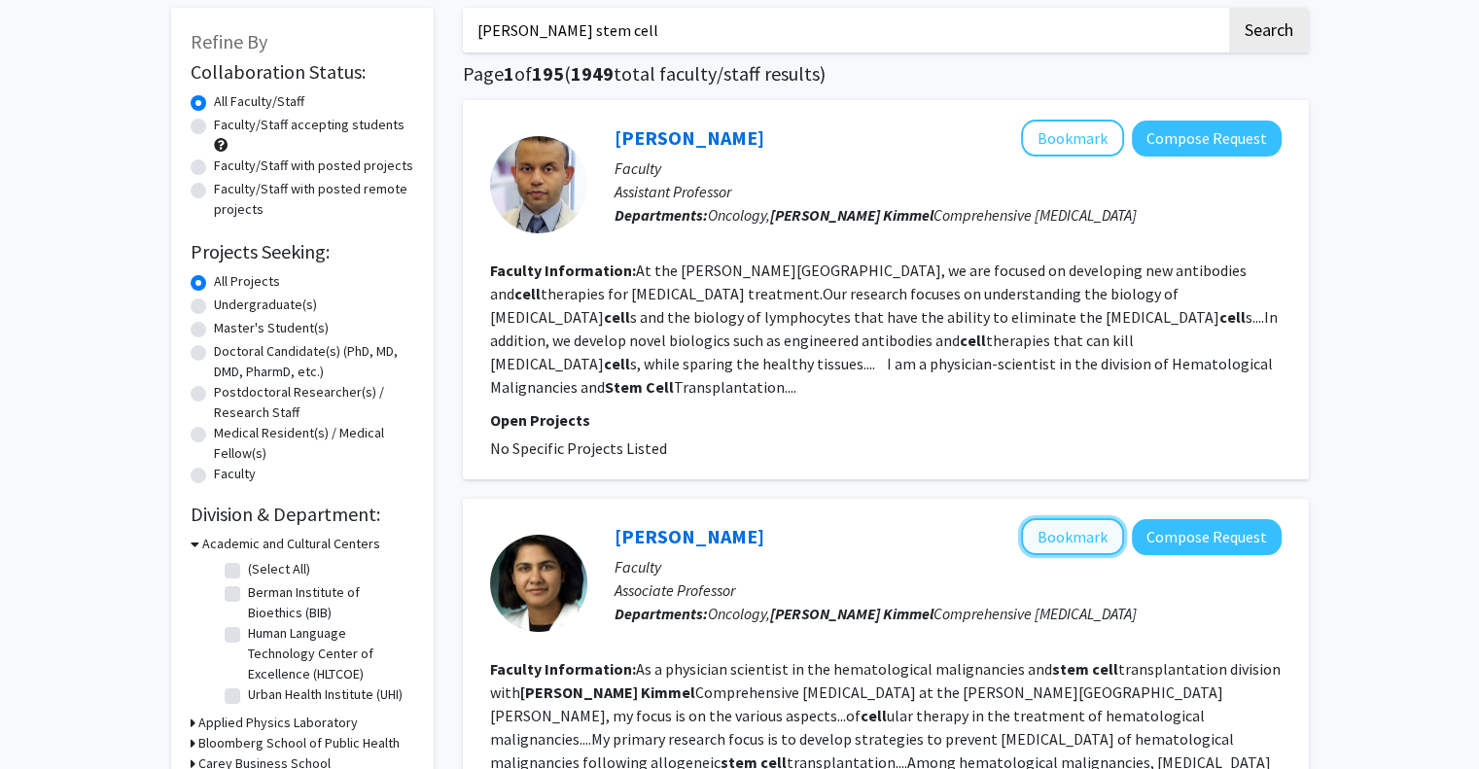
click at [1062, 518] on button "Bookmark" at bounding box center [1072, 536] width 103 height 37
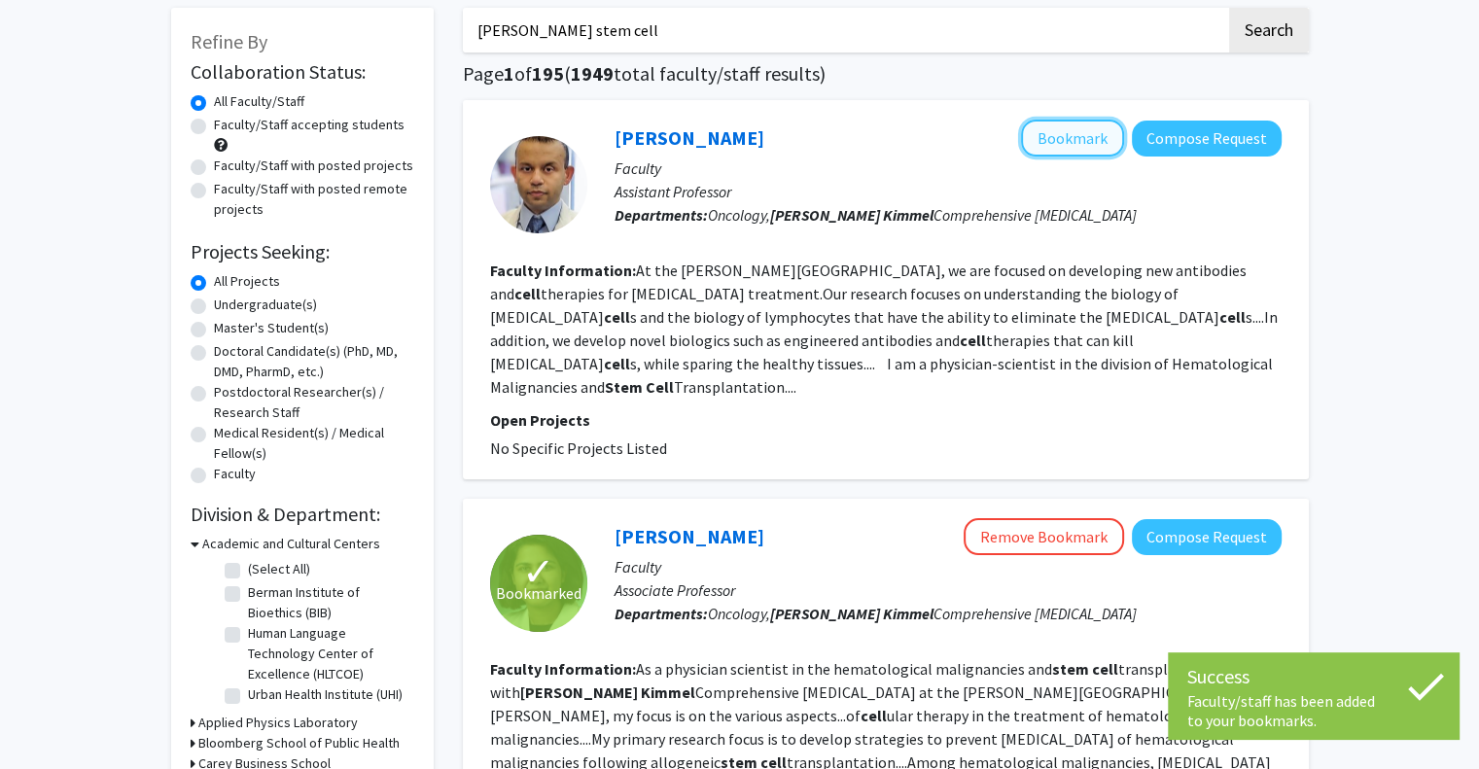
click at [1089, 134] on button "Bookmark" at bounding box center [1072, 138] width 103 height 37
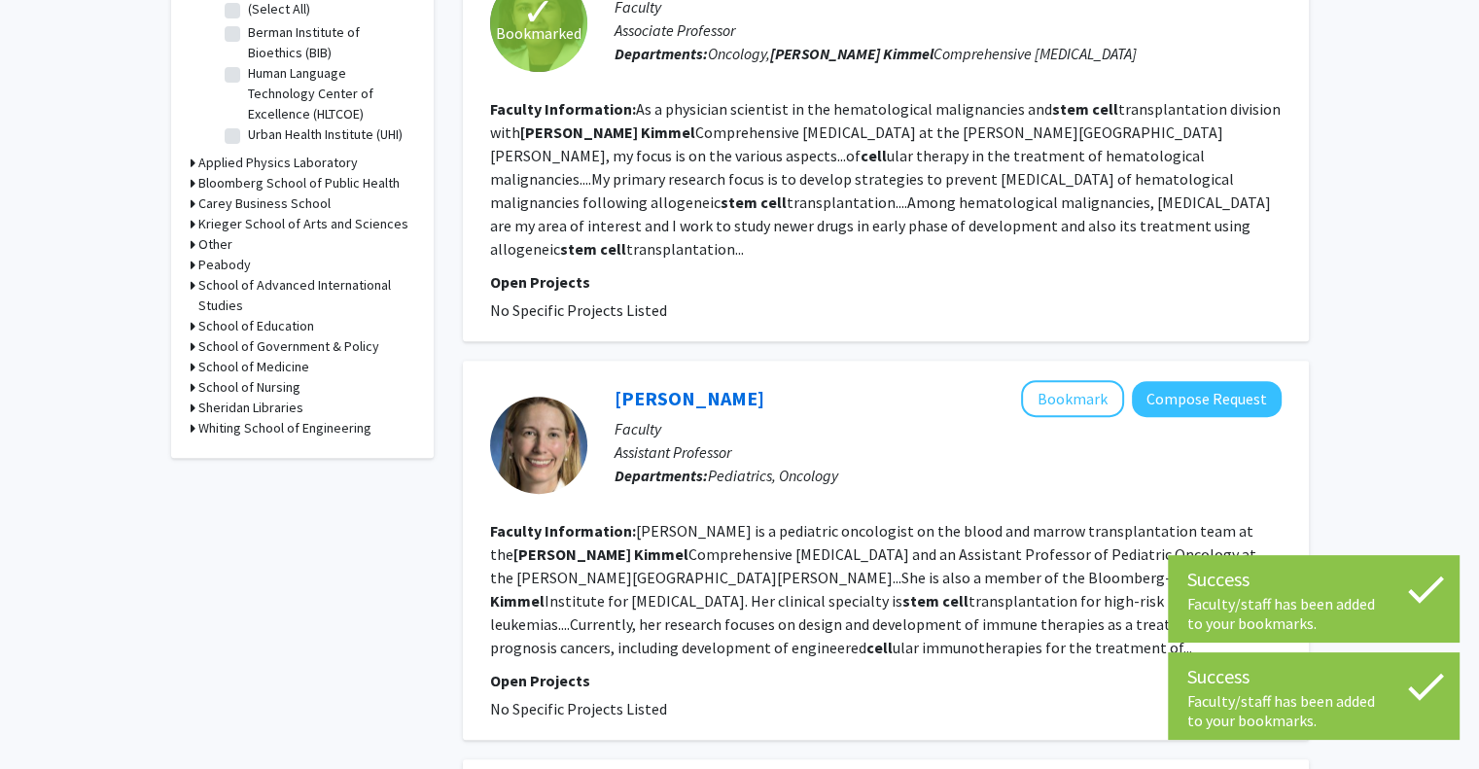
scroll to position [657, 0]
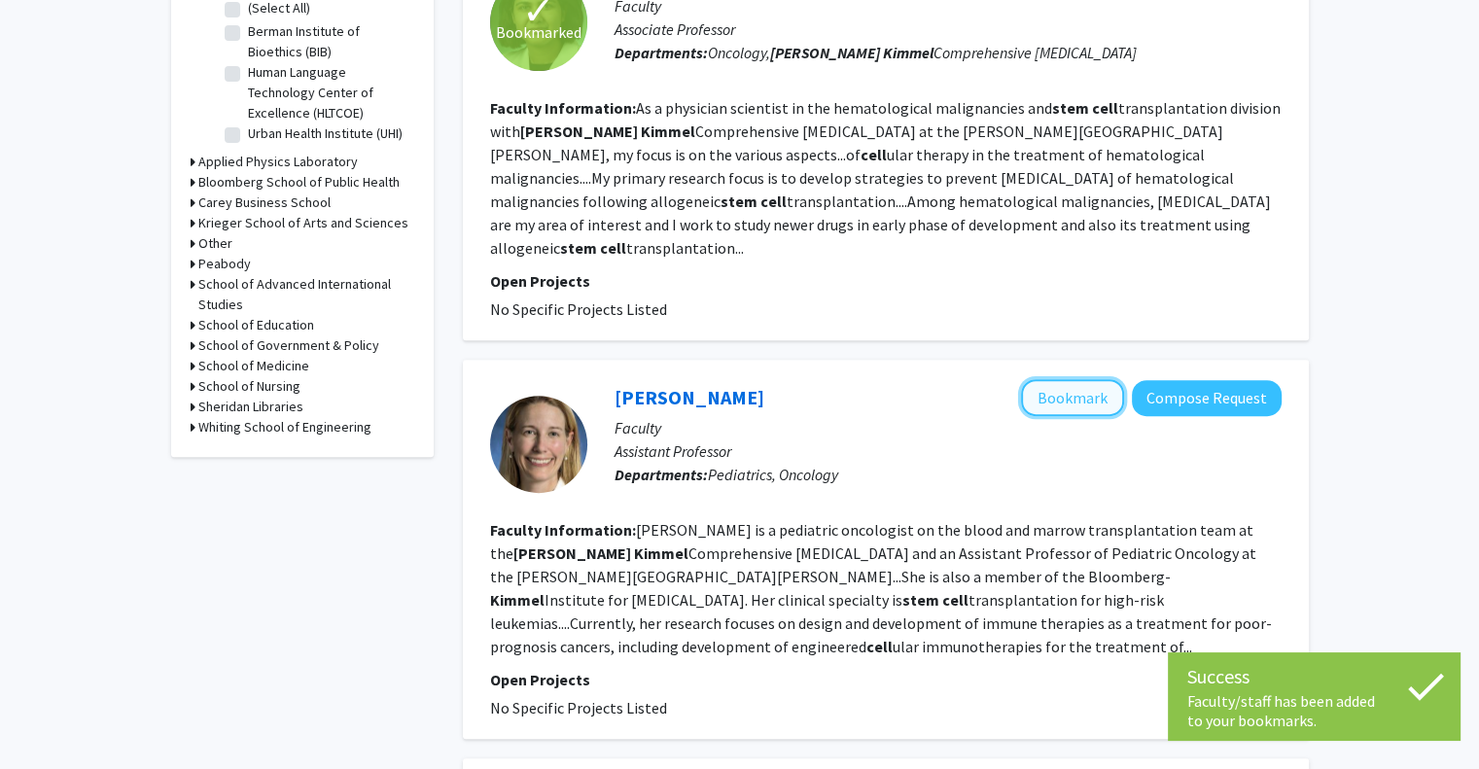
click at [1092, 379] on button "Bookmark" at bounding box center [1072, 397] width 103 height 37
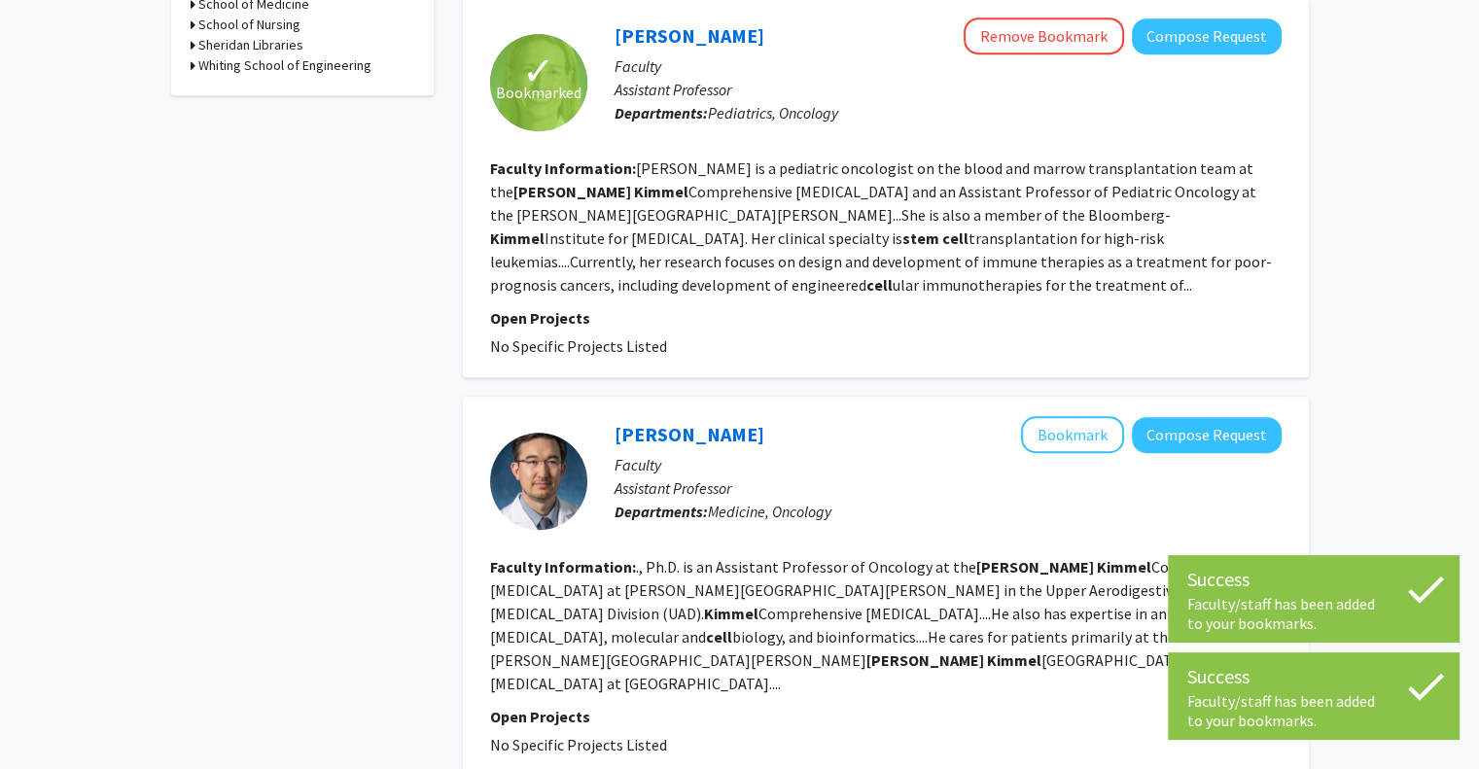
scroll to position [1019, 0]
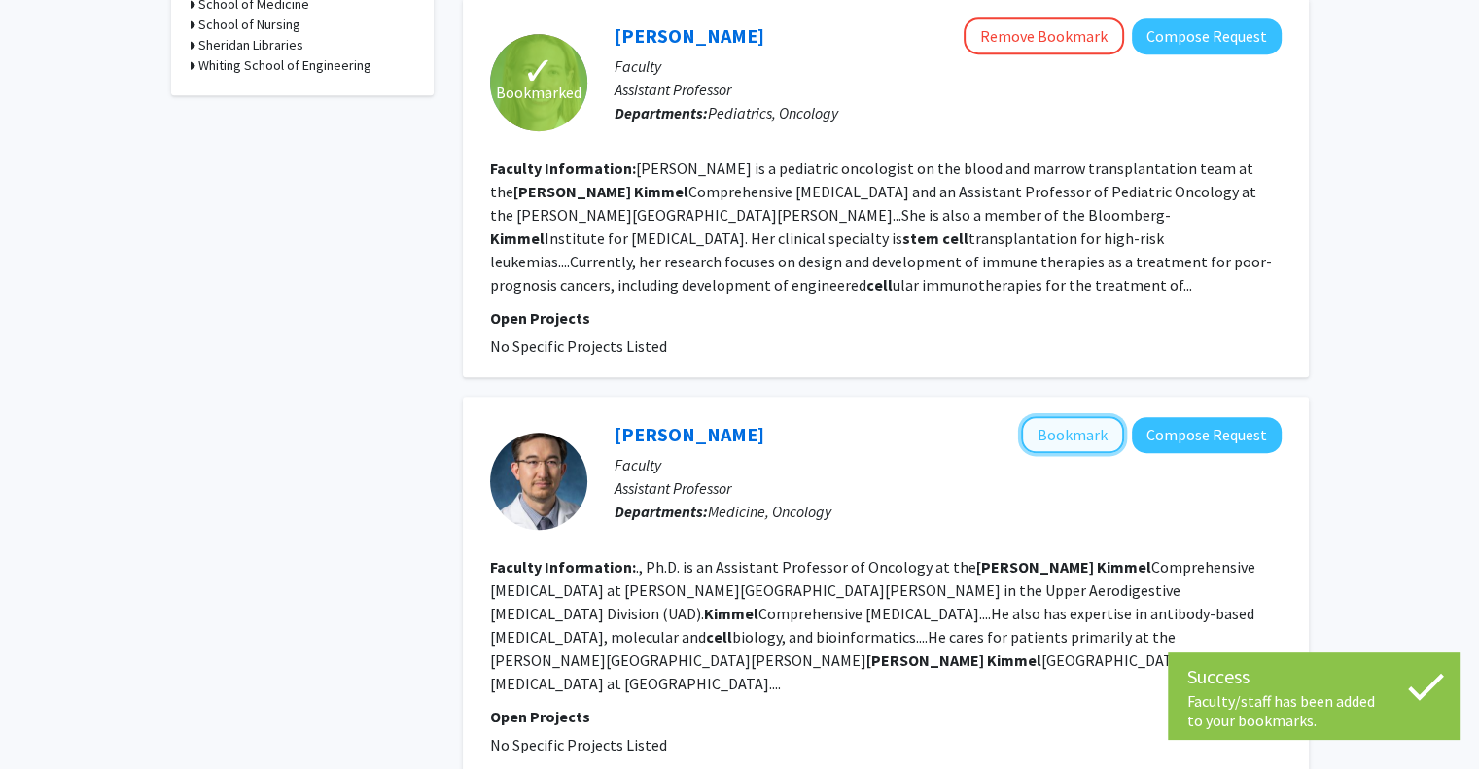
click at [1077, 416] on button "Bookmark" at bounding box center [1072, 434] width 103 height 37
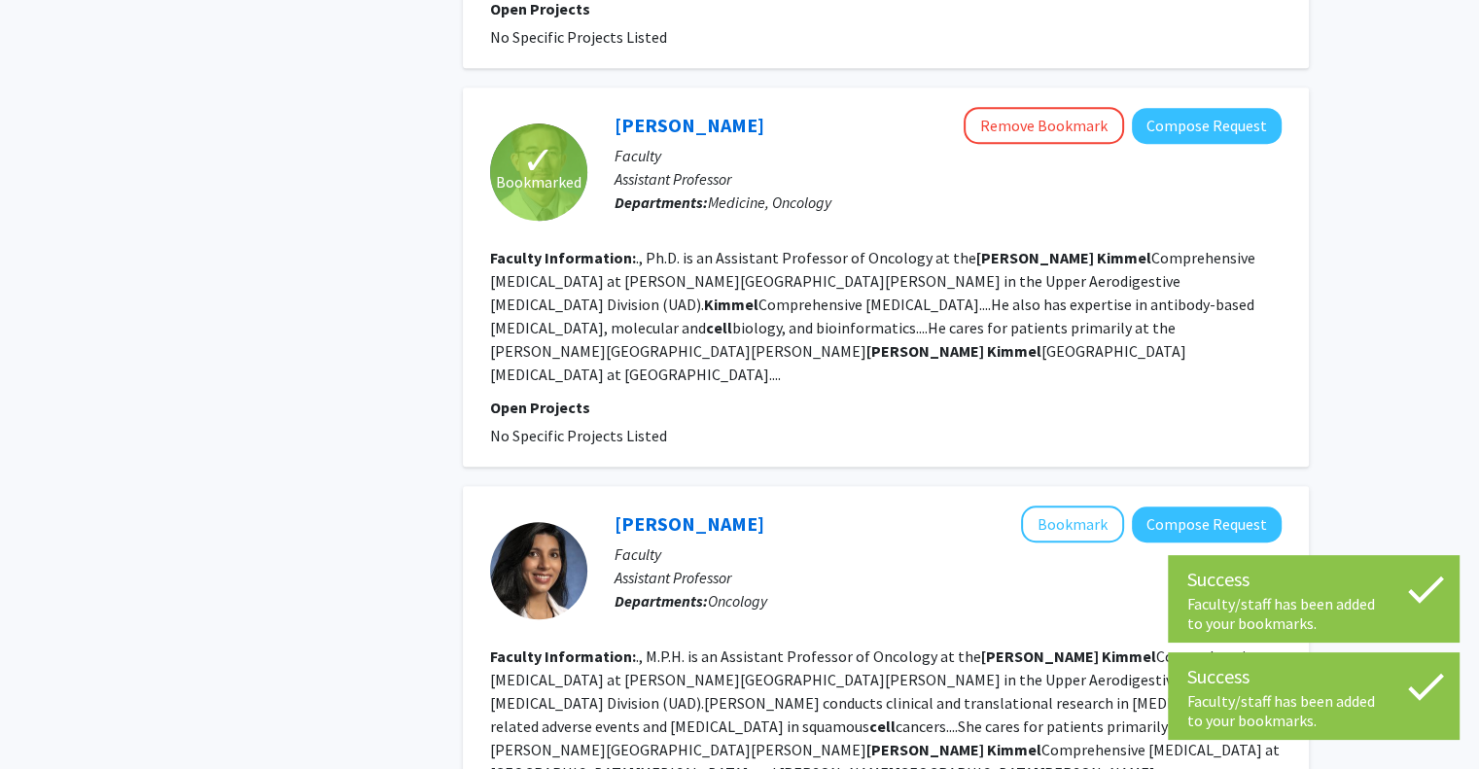
scroll to position [1330, 0]
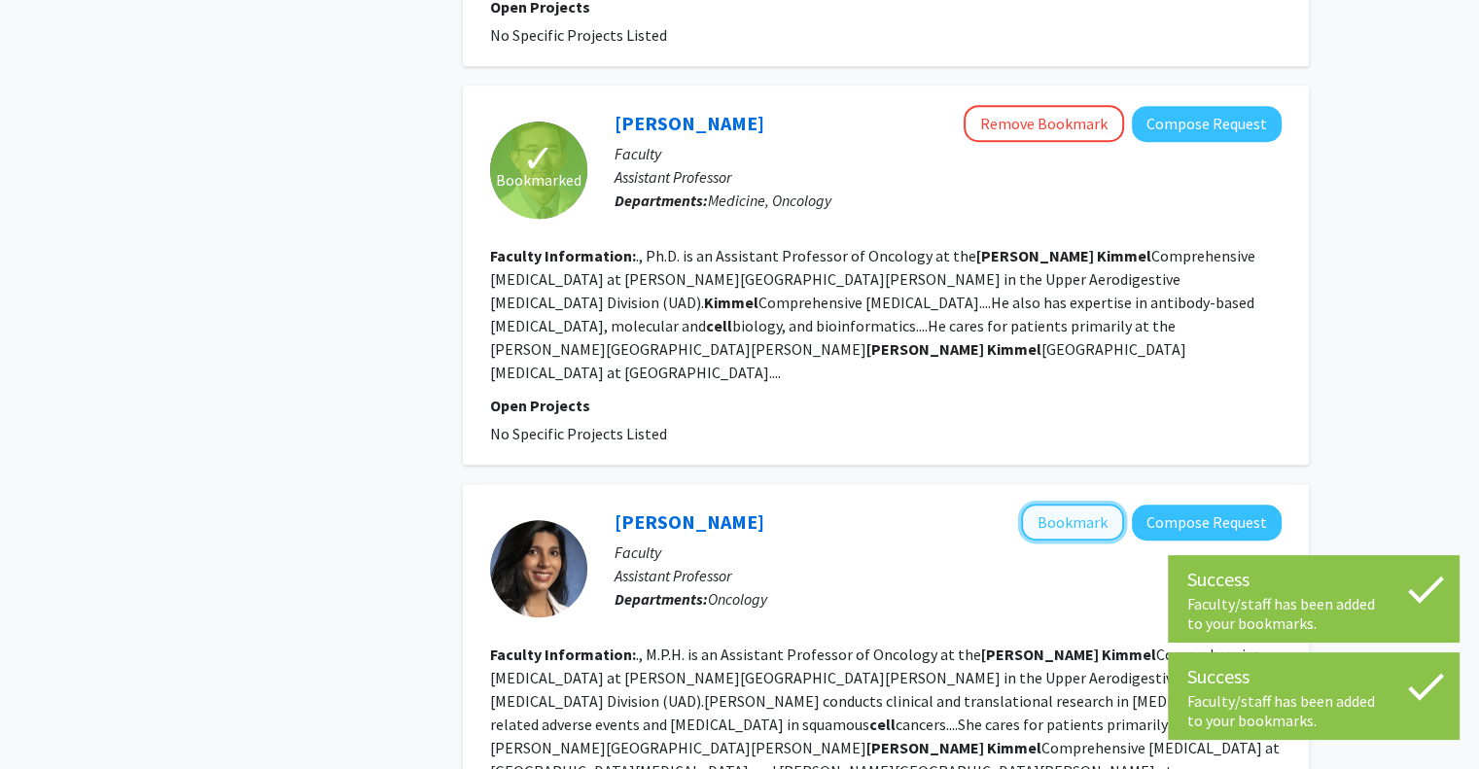
click at [1054, 504] on button "Bookmark" at bounding box center [1072, 522] width 103 height 37
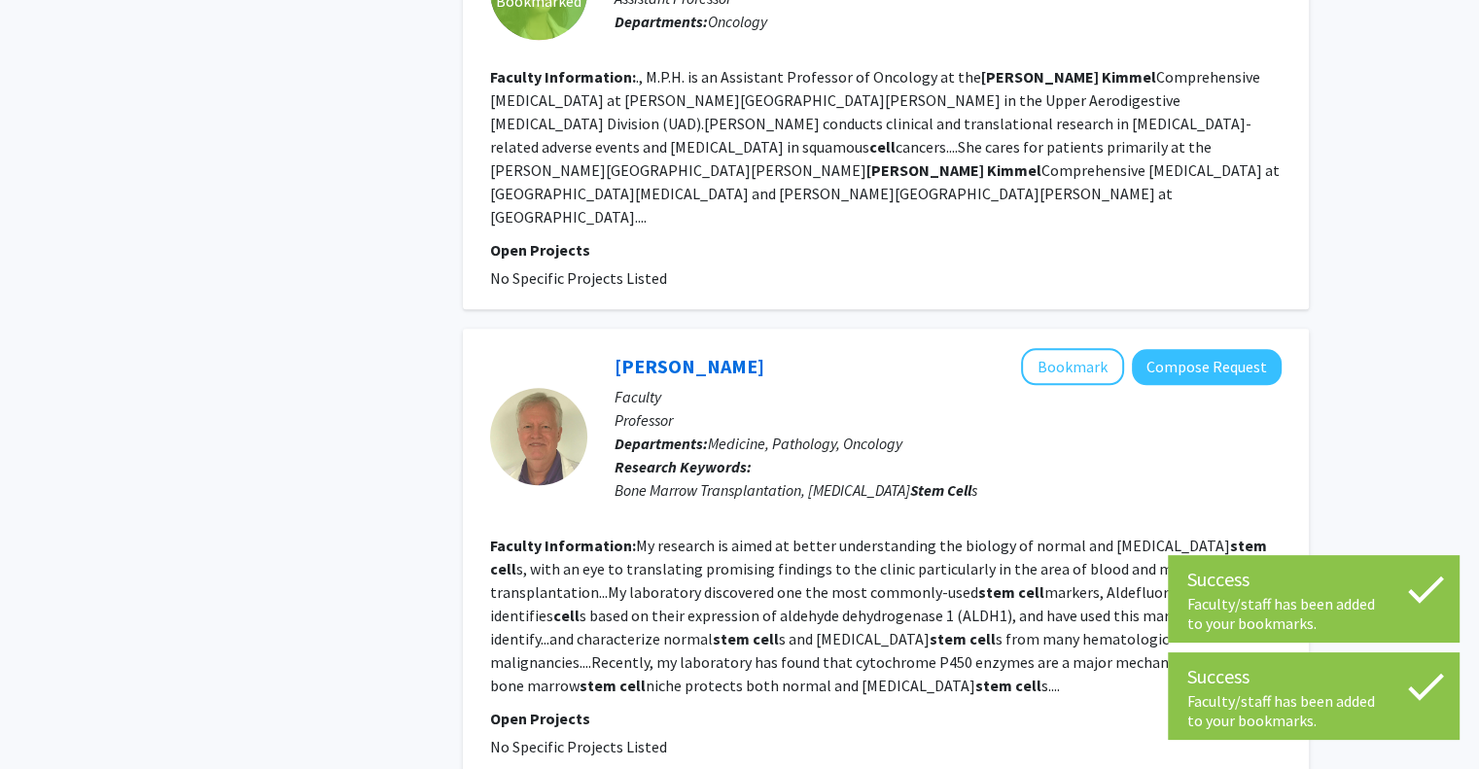
scroll to position [1914, 0]
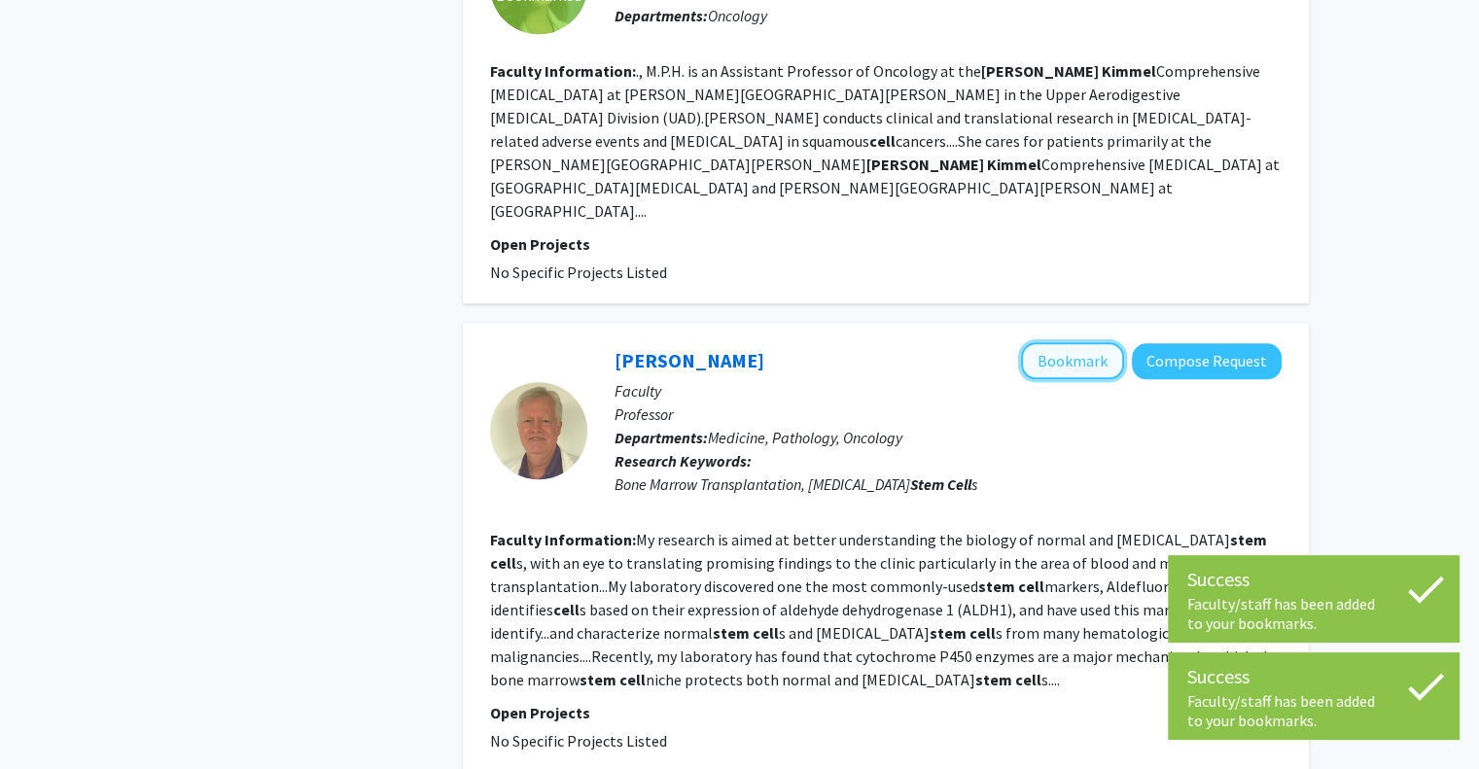
click at [1080, 342] on button "Bookmark" at bounding box center [1072, 360] width 103 height 37
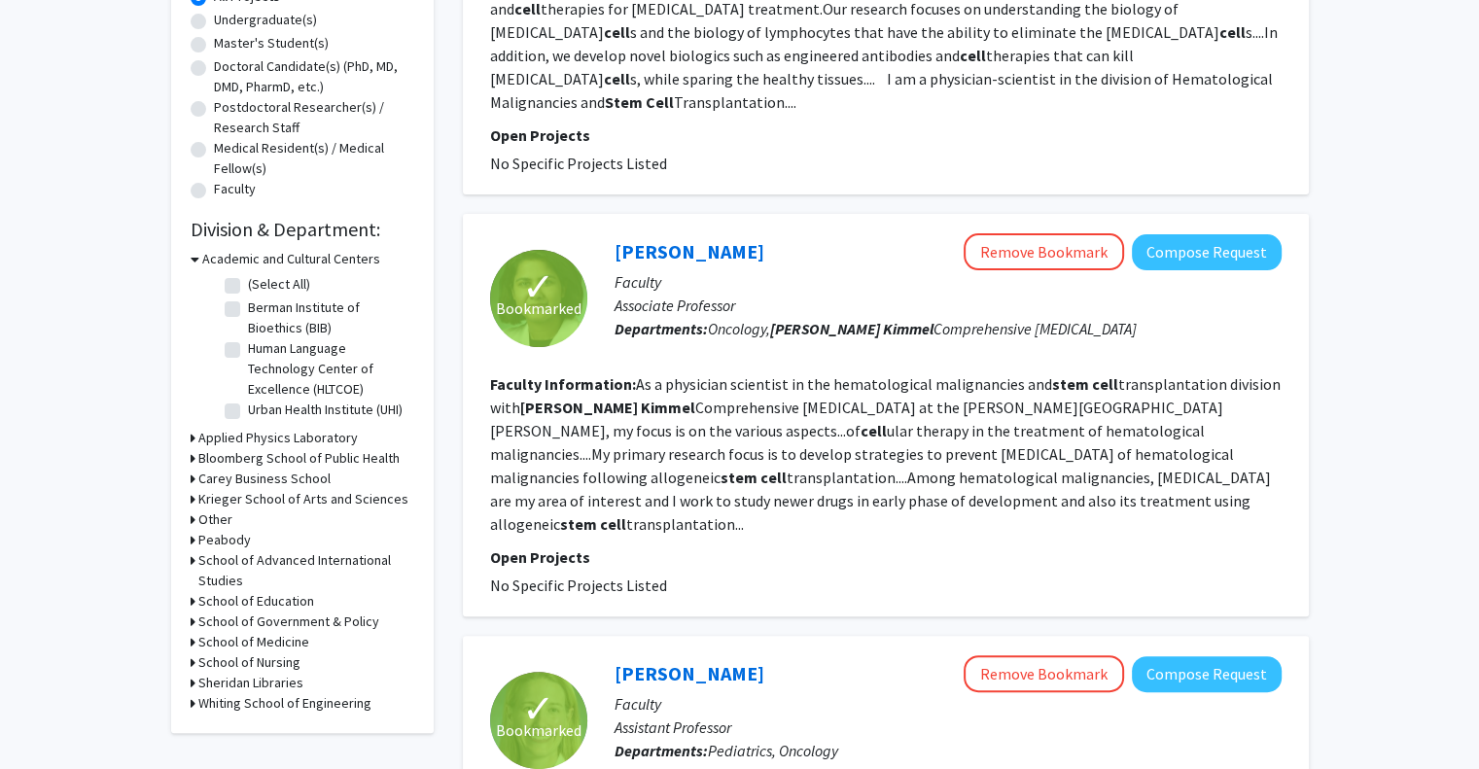
scroll to position [380, 0]
drag, startPoint x: 492, startPoint y: 358, endPoint x: 1031, endPoint y: 474, distance: 551.0
click at [1031, 474] on section "Faculty Information: As a physician scientist in the hematological malignancies…" at bounding box center [885, 454] width 791 height 163
click at [858, 384] on fg-read-more "As a physician scientist in the hematological malignancies and [MEDICAL_DATA] d…" at bounding box center [885, 454] width 791 height 159
click at [664, 240] on link "[PERSON_NAME]" at bounding box center [690, 252] width 150 height 24
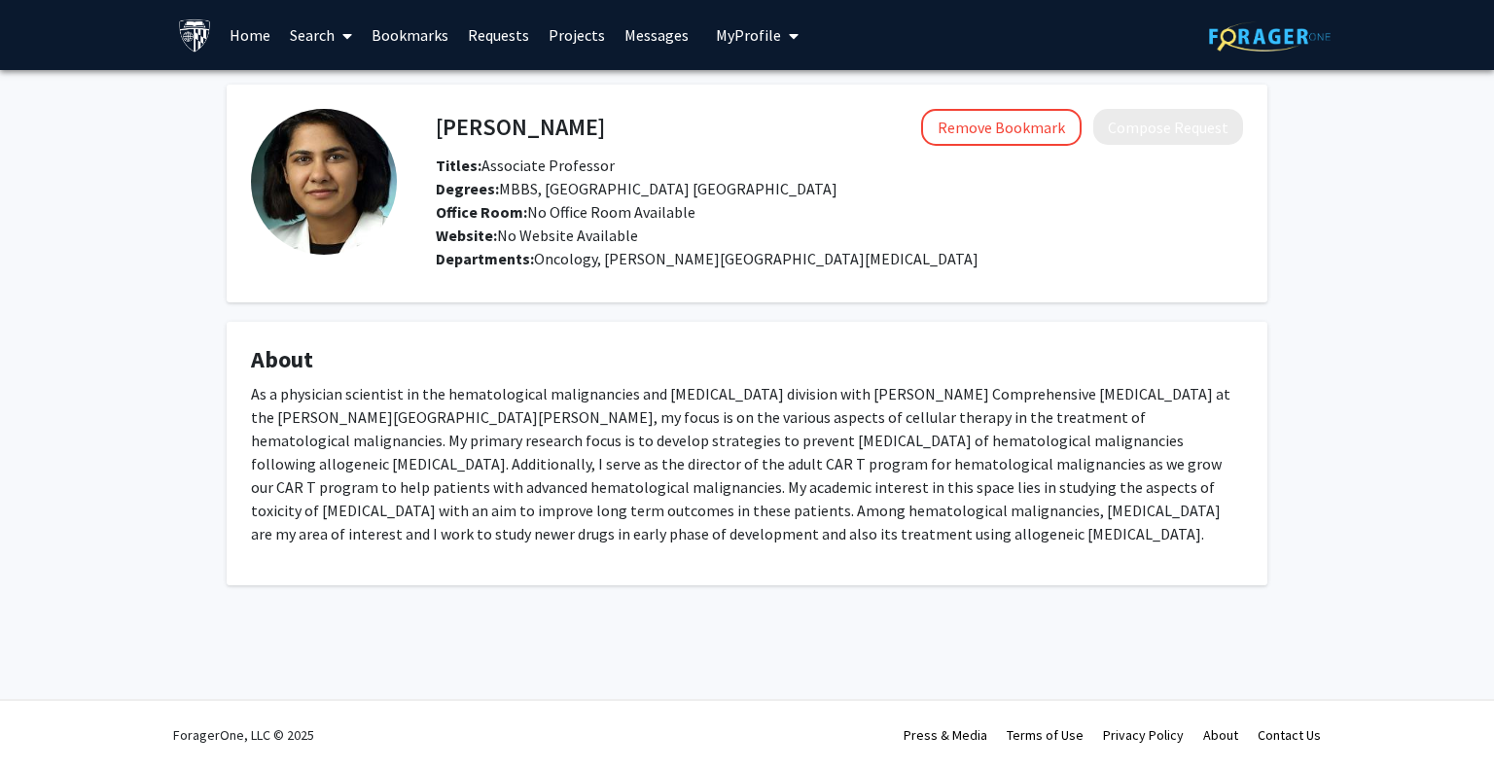
drag, startPoint x: 701, startPoint y: 531, endPoint x: 243, endPoint y: 400, distance: 476.4
click at [243, 400] on fg-card "About As a physician scientist in the hematological malignancies and [MEDICAL_D…" at bounding box center [747, 454] width 1040 height 264
copy p "As a physician scientist in the hematological malignancies and [MEDICAL_DATA] d…"
click at [471, 349] on h4 "About" at bounding box center [747, 360] width 992 height 28
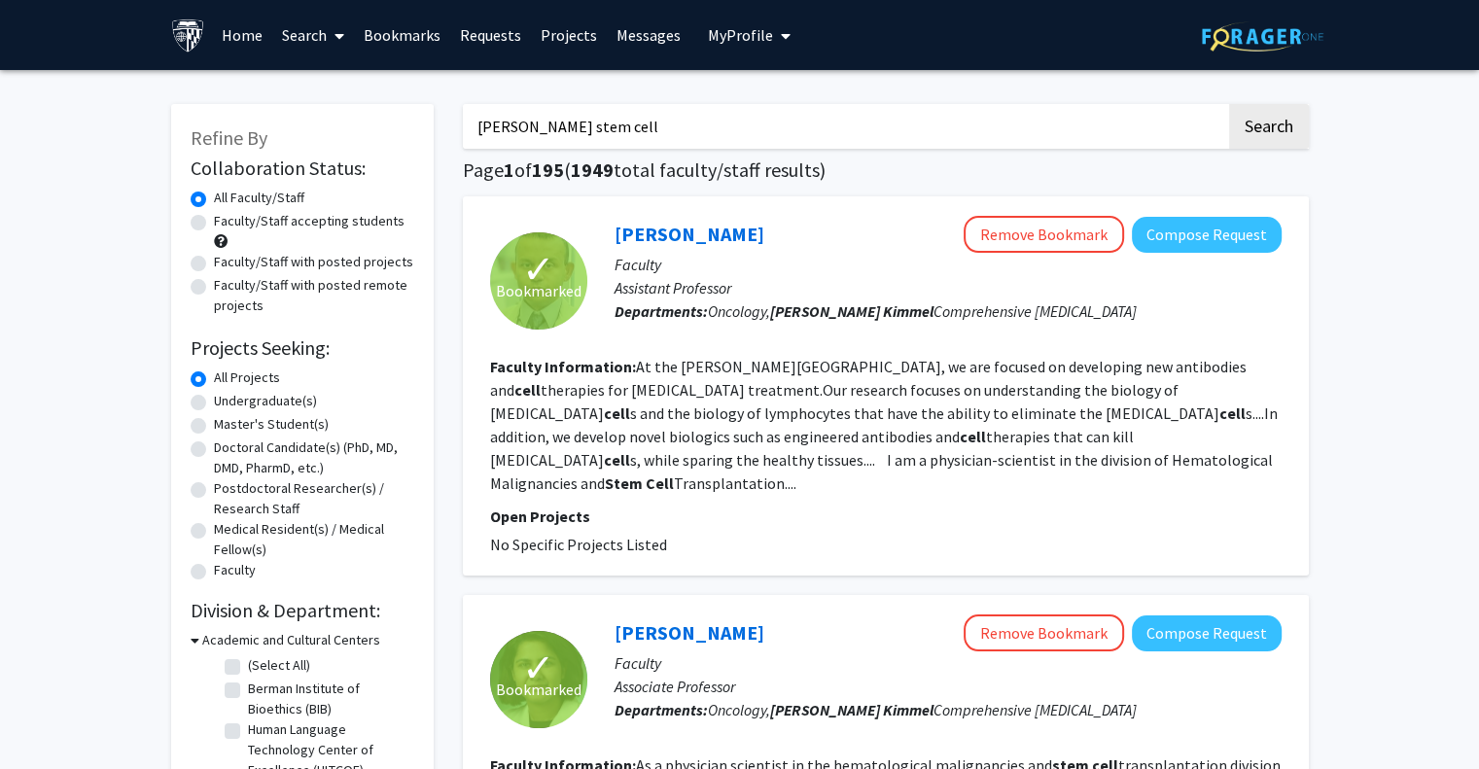
click at [1225, 651] on p "Faculty" at bounding box center [948, 662] width 667 height 23
click at [1207, 615] on button "Compose Request" at bounding box center [1207, 633] width 150 height 36
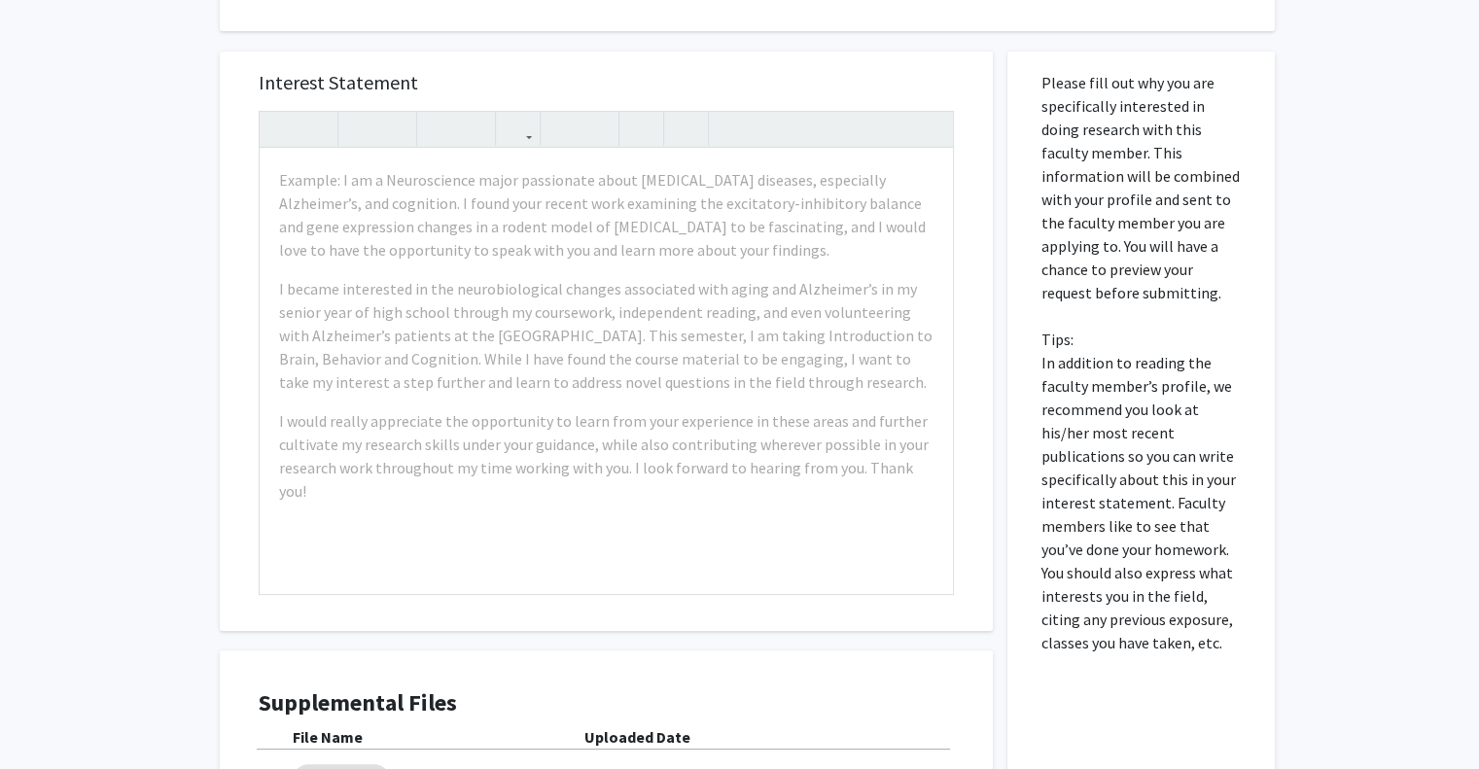
scroll to position [287, 0]
